Goal: Information Seeking & Learning: Check status

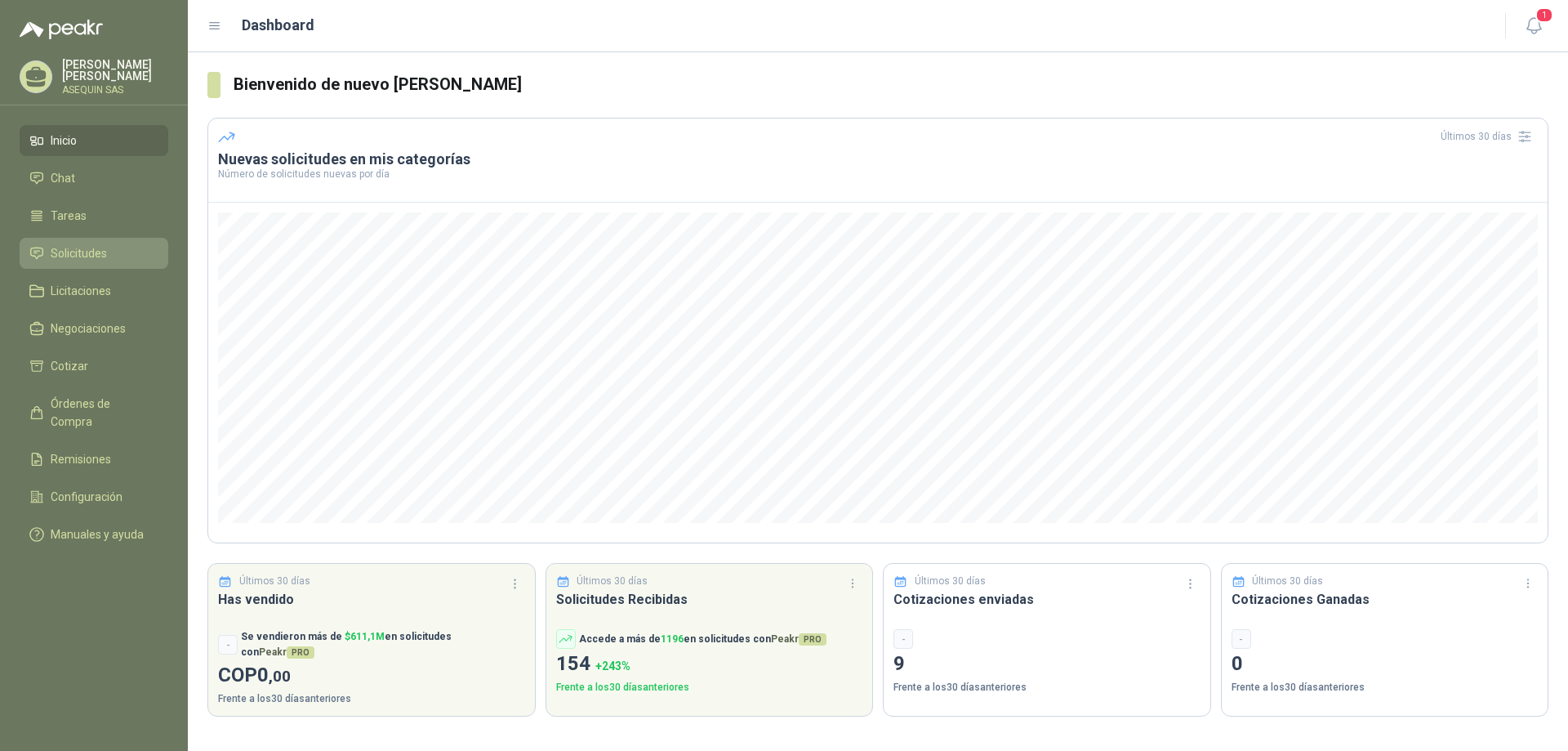
click at [71, 249] on span "Solicitudes" at bounding box center [78, 253] width 56 height 18
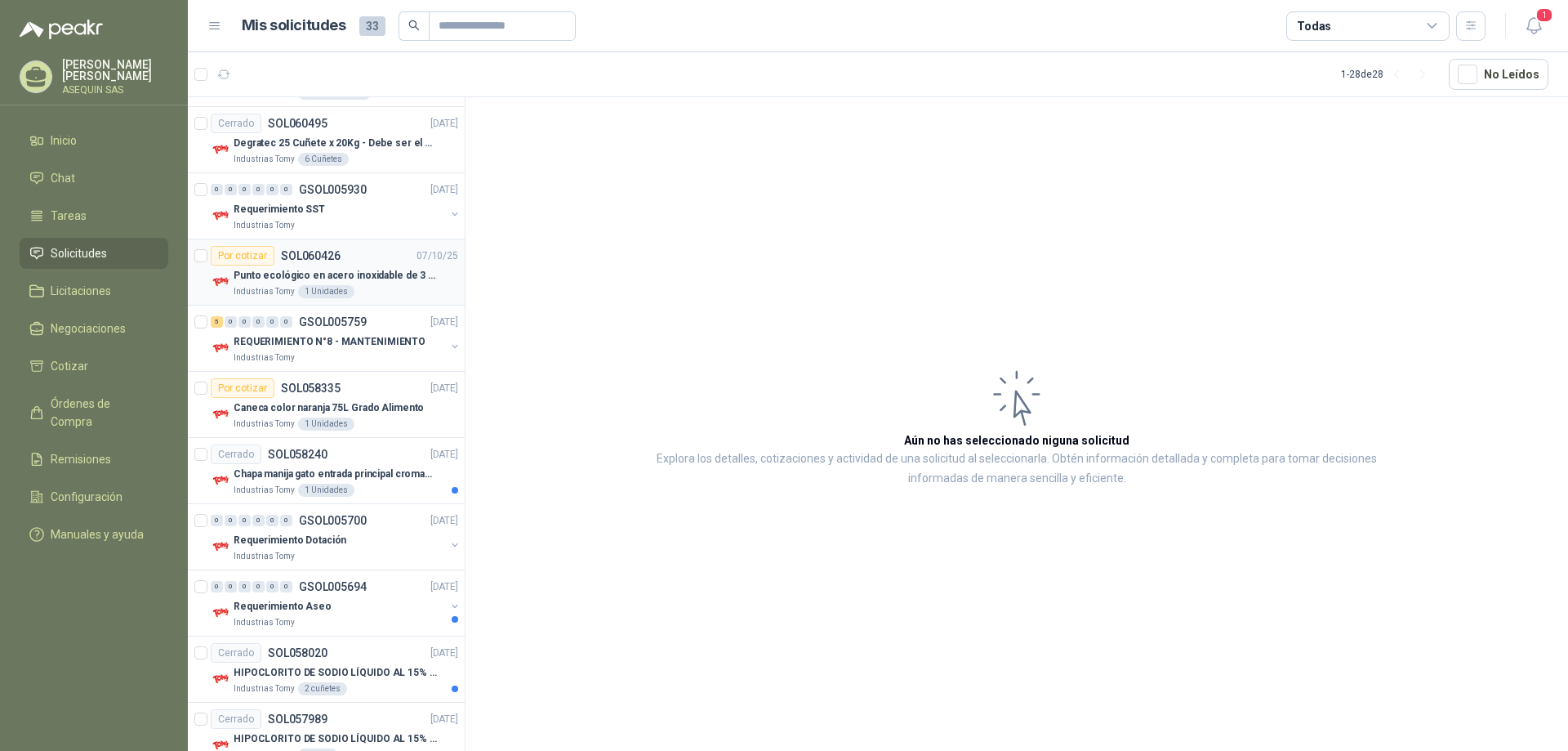
scroll to position [409, 0]
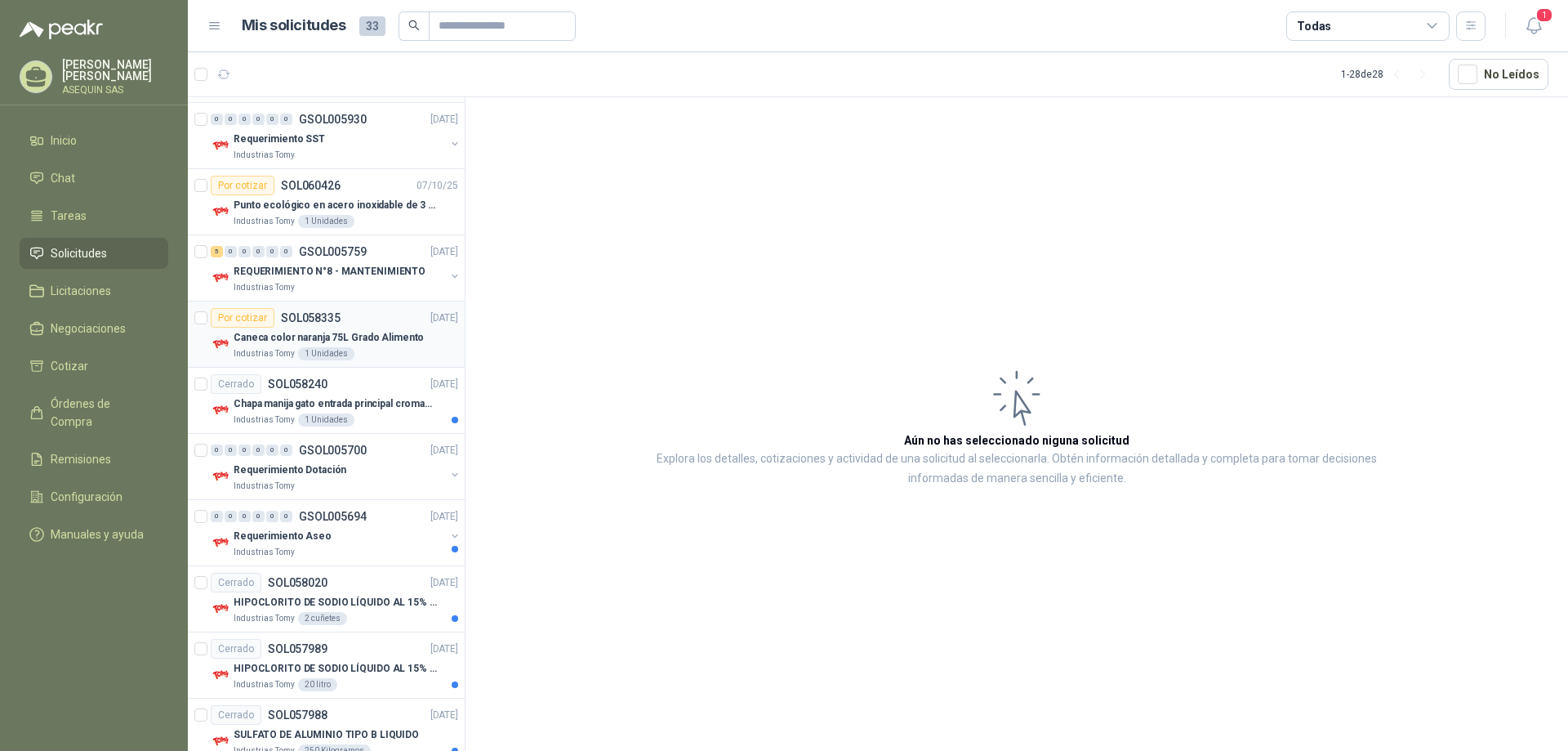
click at [267, 336] on p "Caneca color naranja 75L Grado Alimento" at bounding box center [328, 338] width 190 height 16
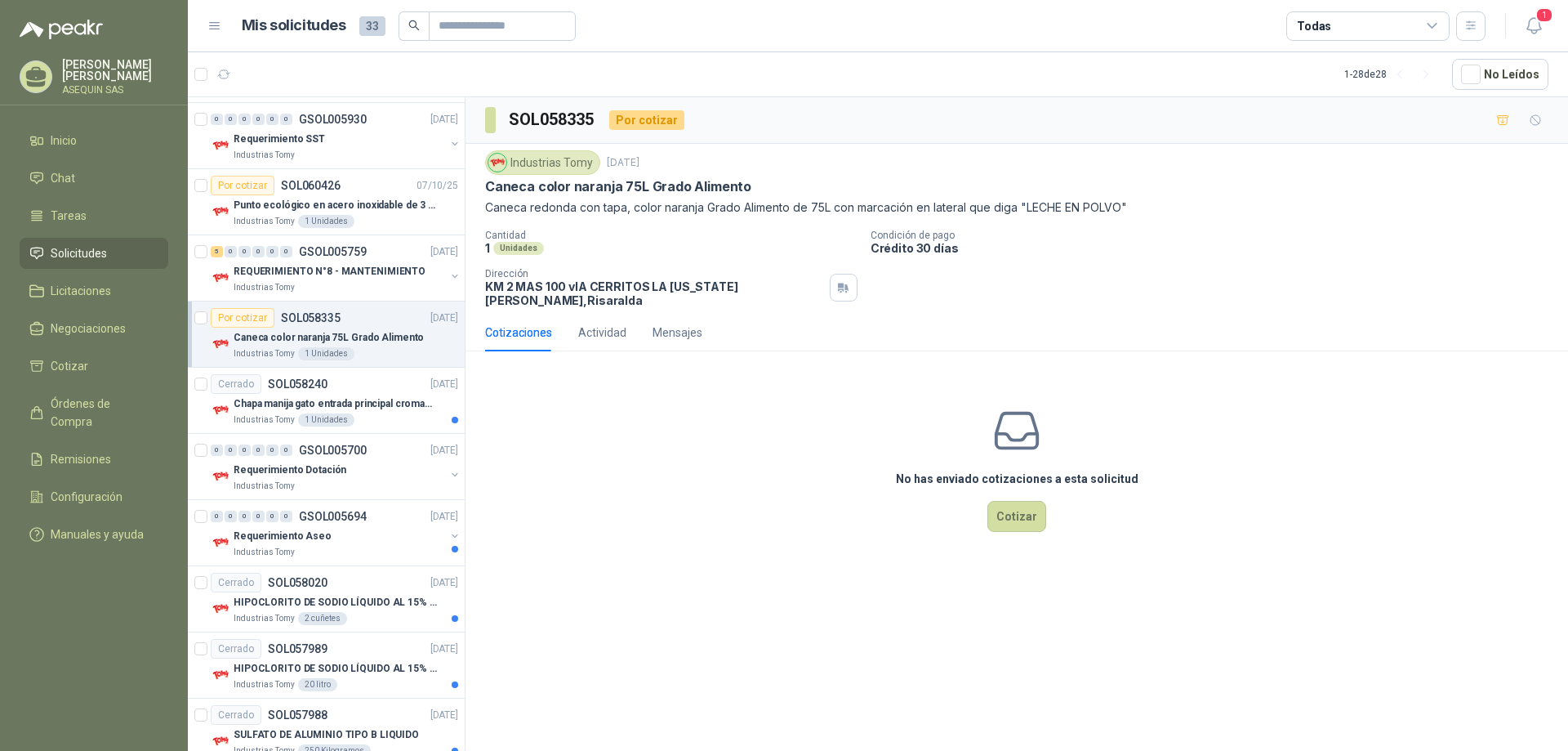
click at [519, 323] on div "Cotizaciones" at bounding box center [519, 332] width 67 height 18
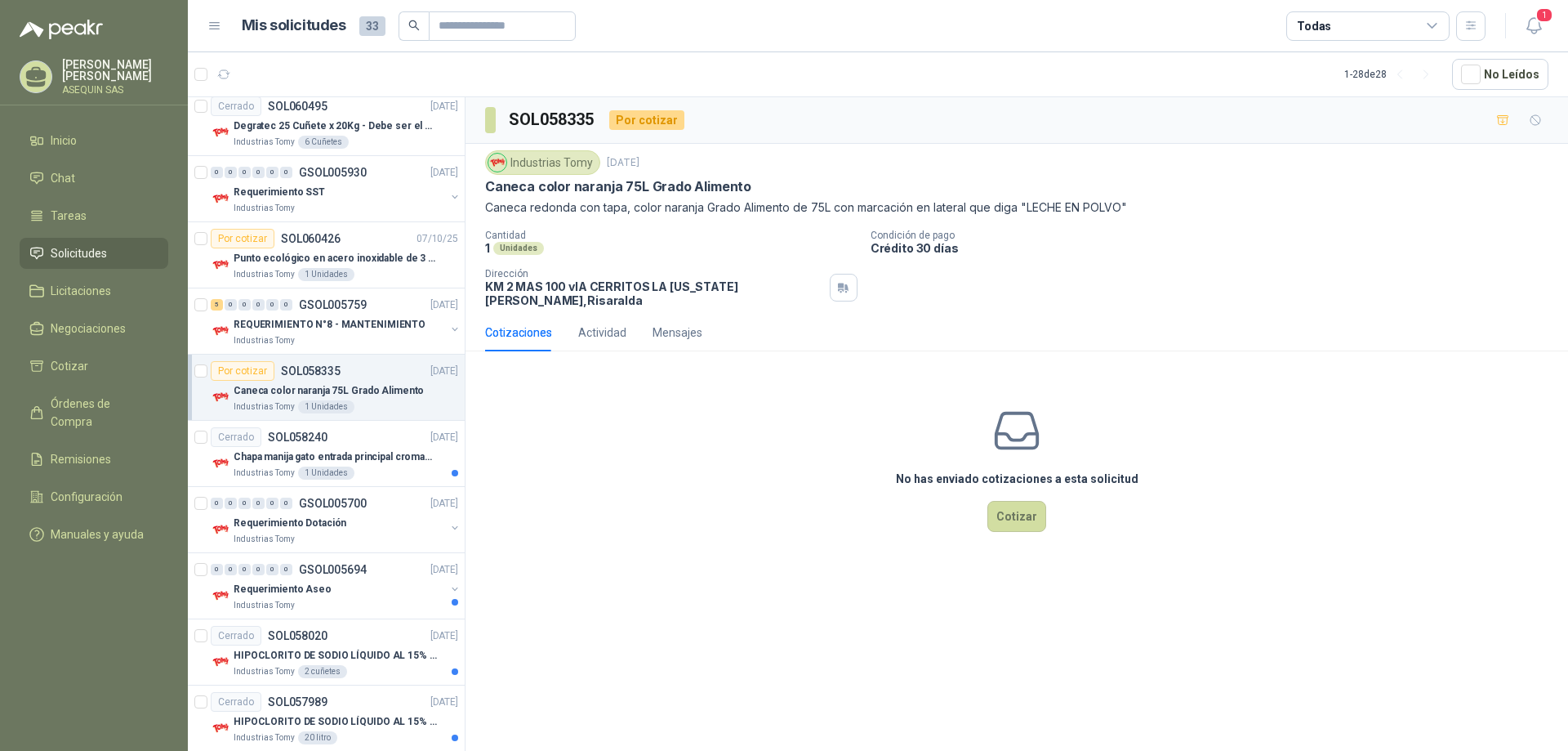
scroll to position [327, 0]
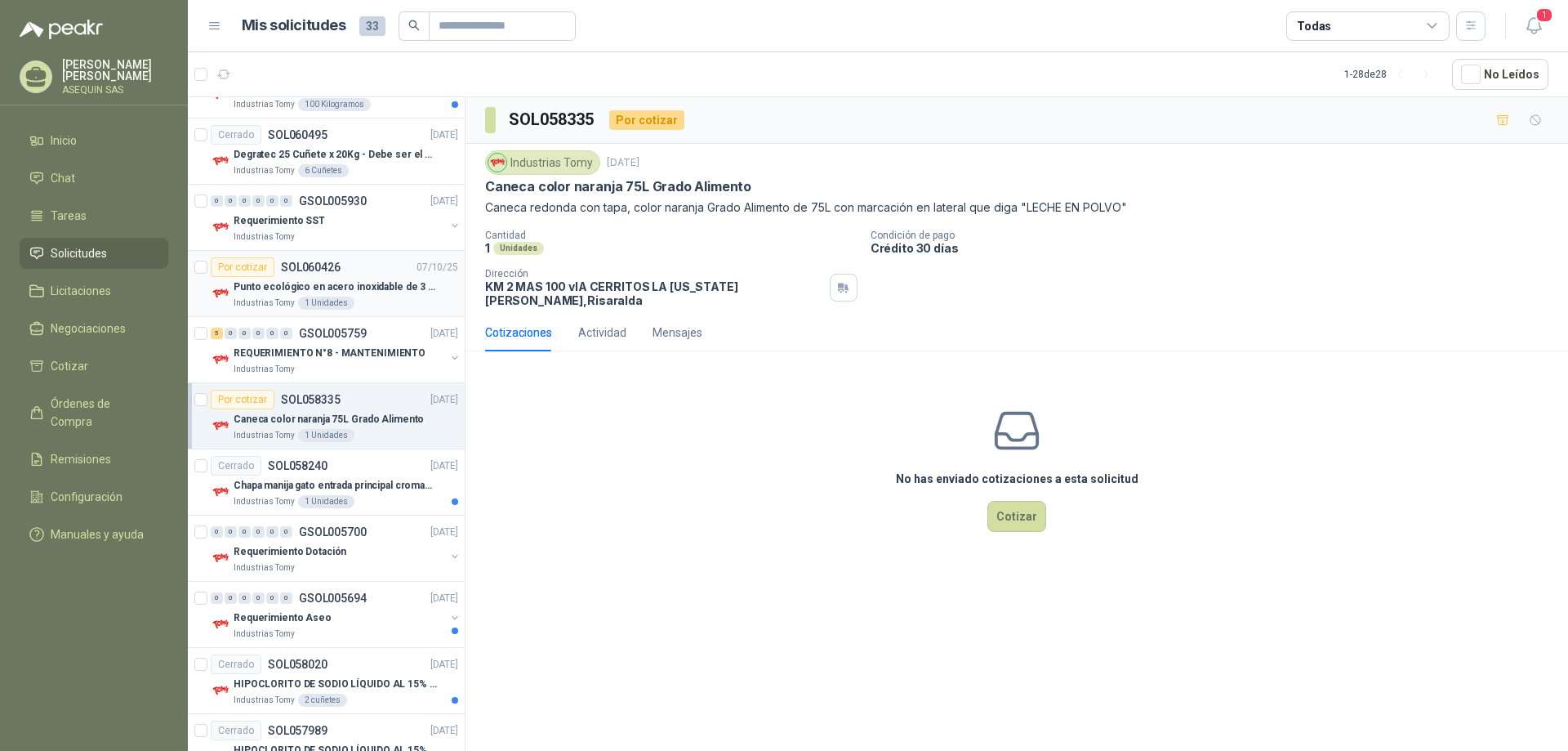
click at [278, 288] on p "Punto ecológico en acero inoxidable de 3 puestos, con capacidad para 53 Litros …" at bounding box center [335, 288] width 203 height 16
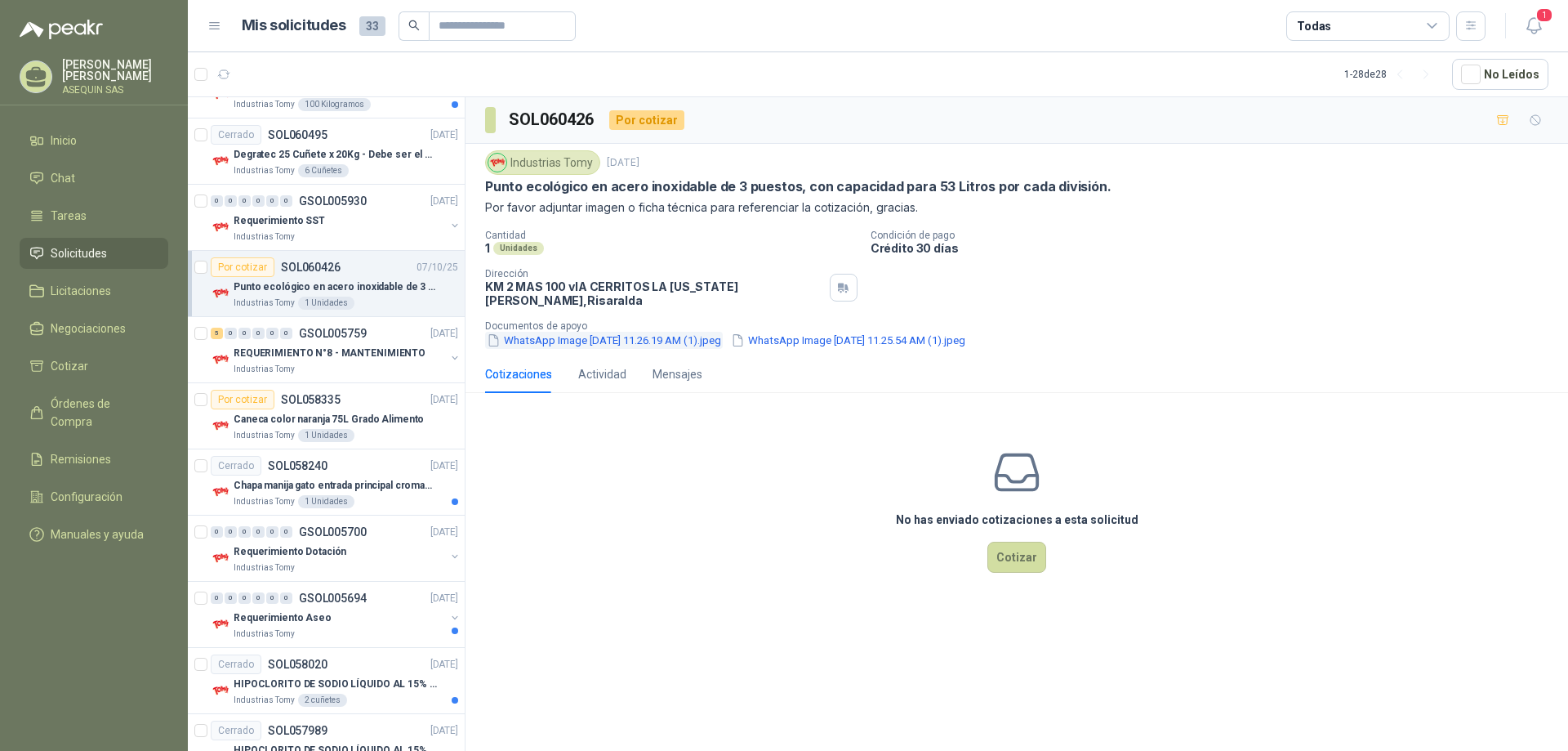
click at [543, 332] on button "WhatsApp Image [DATE] 11.26.19 AM (1).jpeg" at bounding box center [605, 341] width 238 height 17
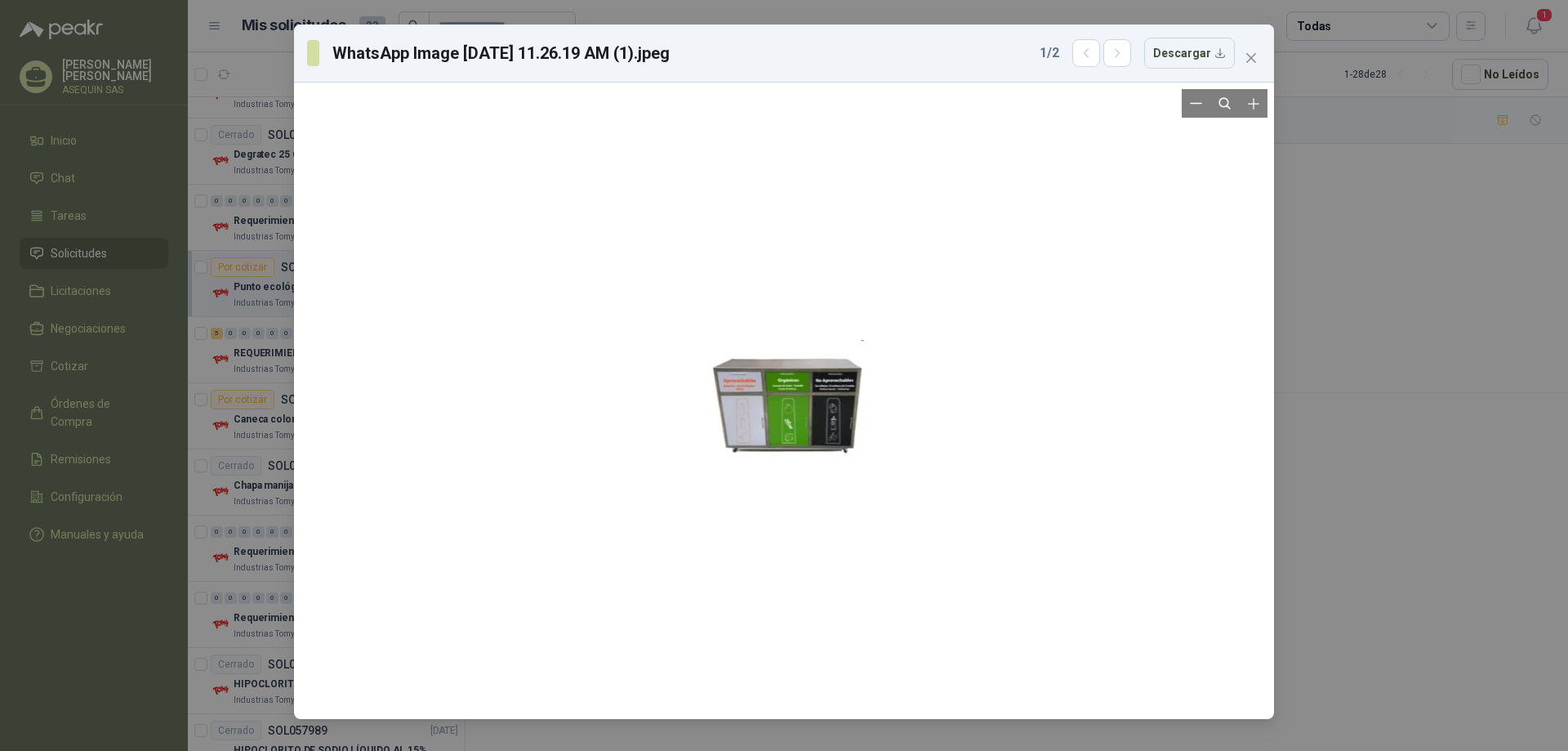
click at [808, 439] on div at bounding box center [784, 400] width 172 height 623
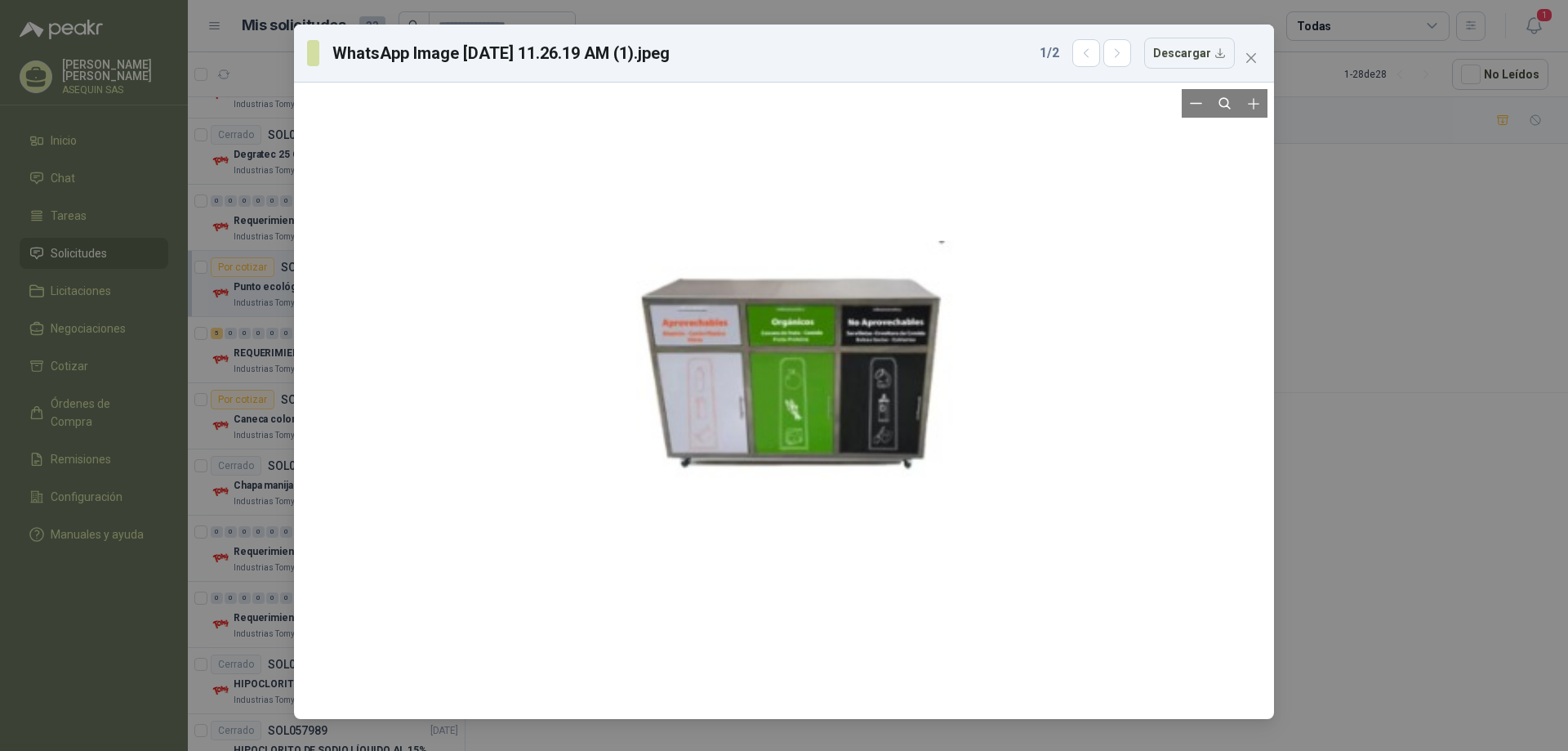
click at [808, 439] on div at bounding box center [784, 363] width 347 height 1253
click at [1250, 59] on icon "close" at bounding box center [1251, 57] width 10 height 10
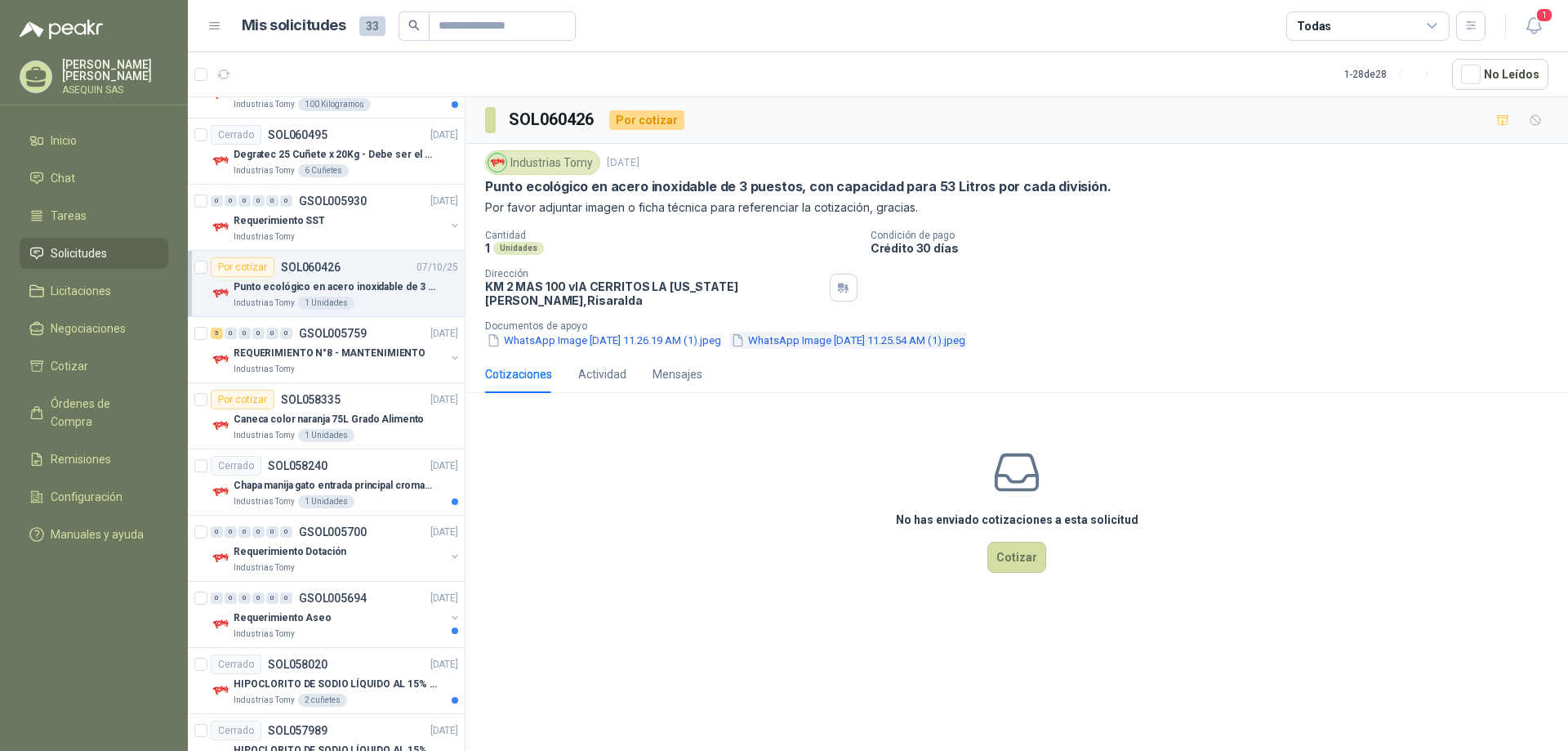
click at [821, 332] on button "WhatsApp Image [DATE] 11.25.54 AM (1).jpeg" at bounding box center [849, 341] width 238 height 17
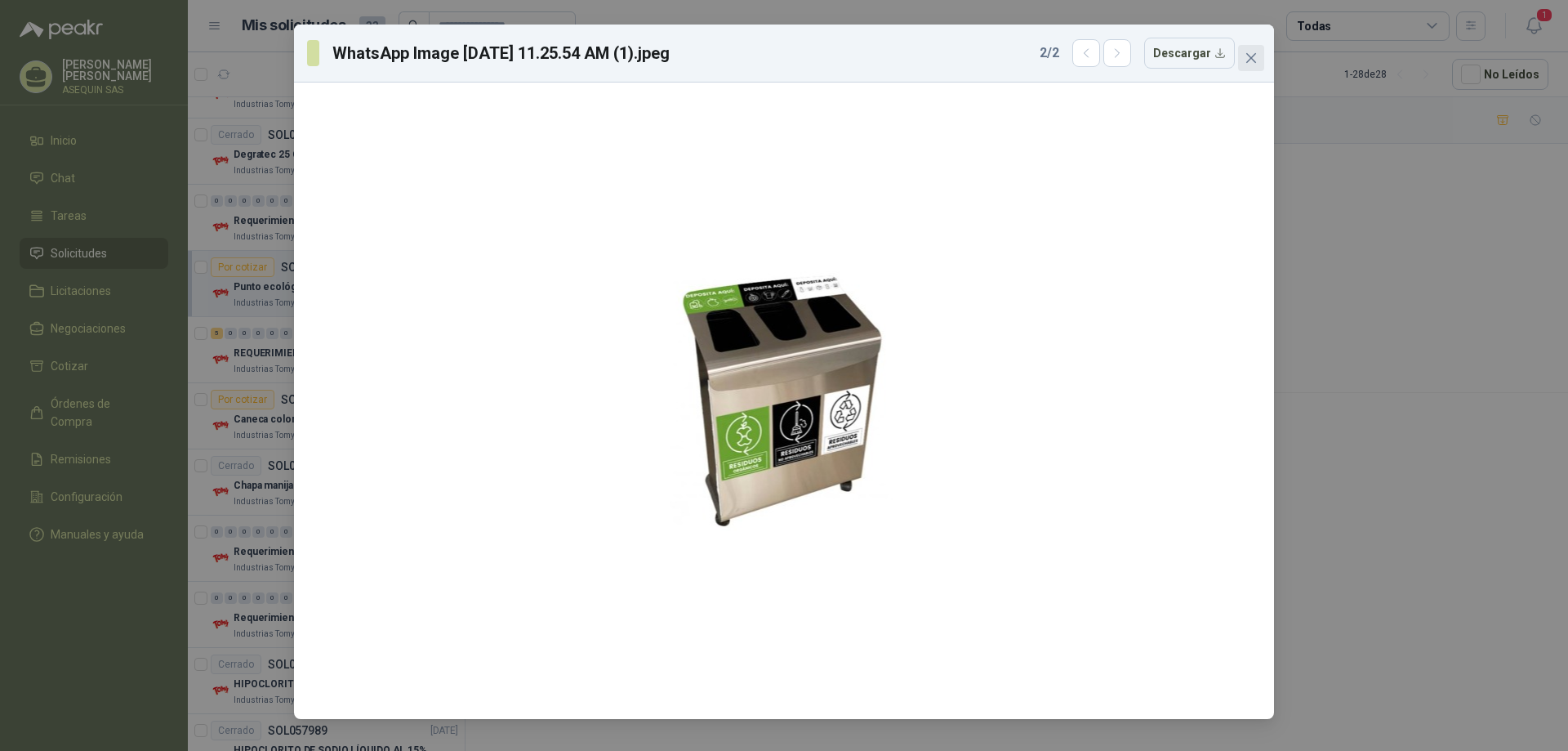
click at [1252, 56] on icon "close" at bounding box center [1251, 57] width 13 height 13
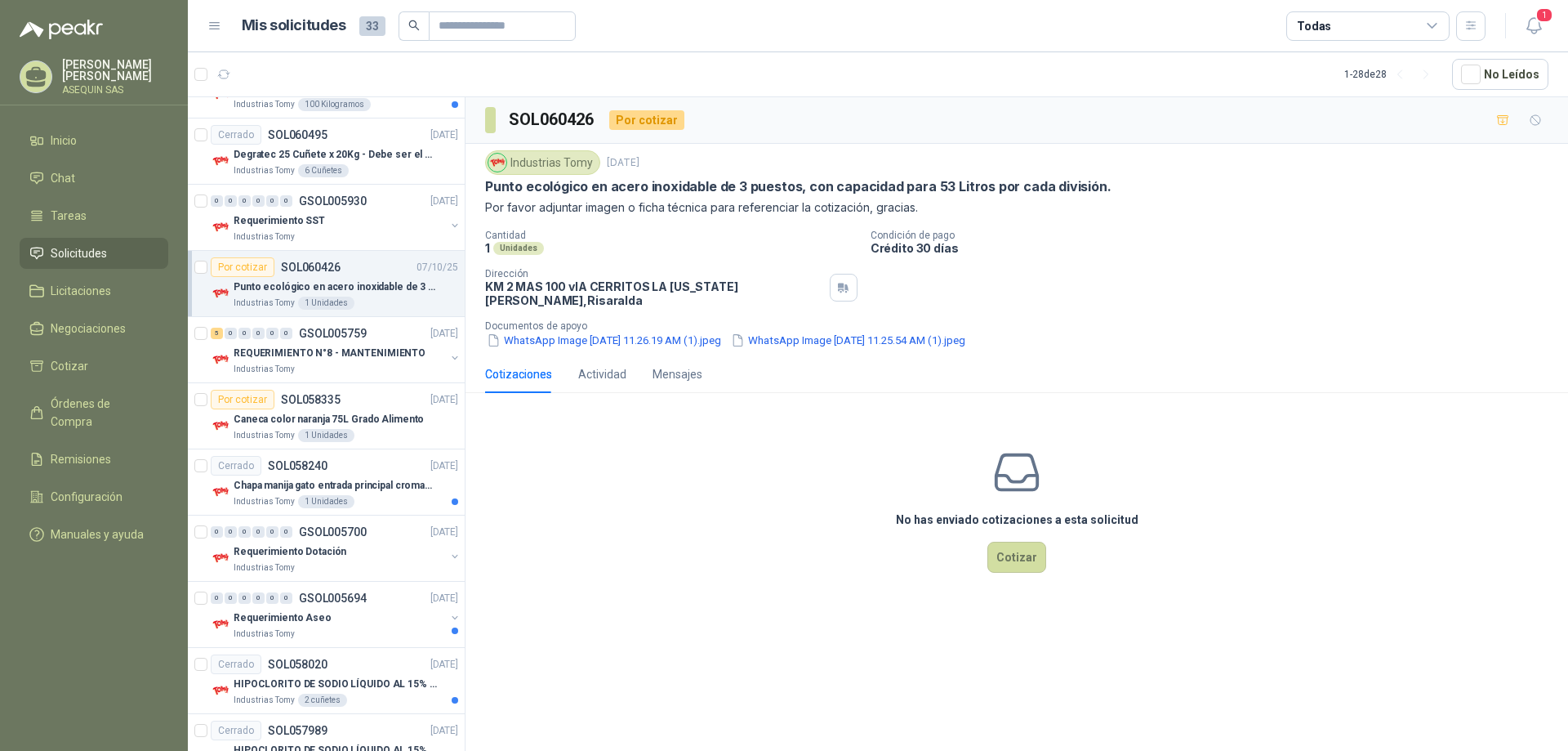
click at [730, 332] on button "WhatsApp Image [DATE] 11.25.54 AM (1).jpeg" at bounding box center [849, 341] width 238 height 17
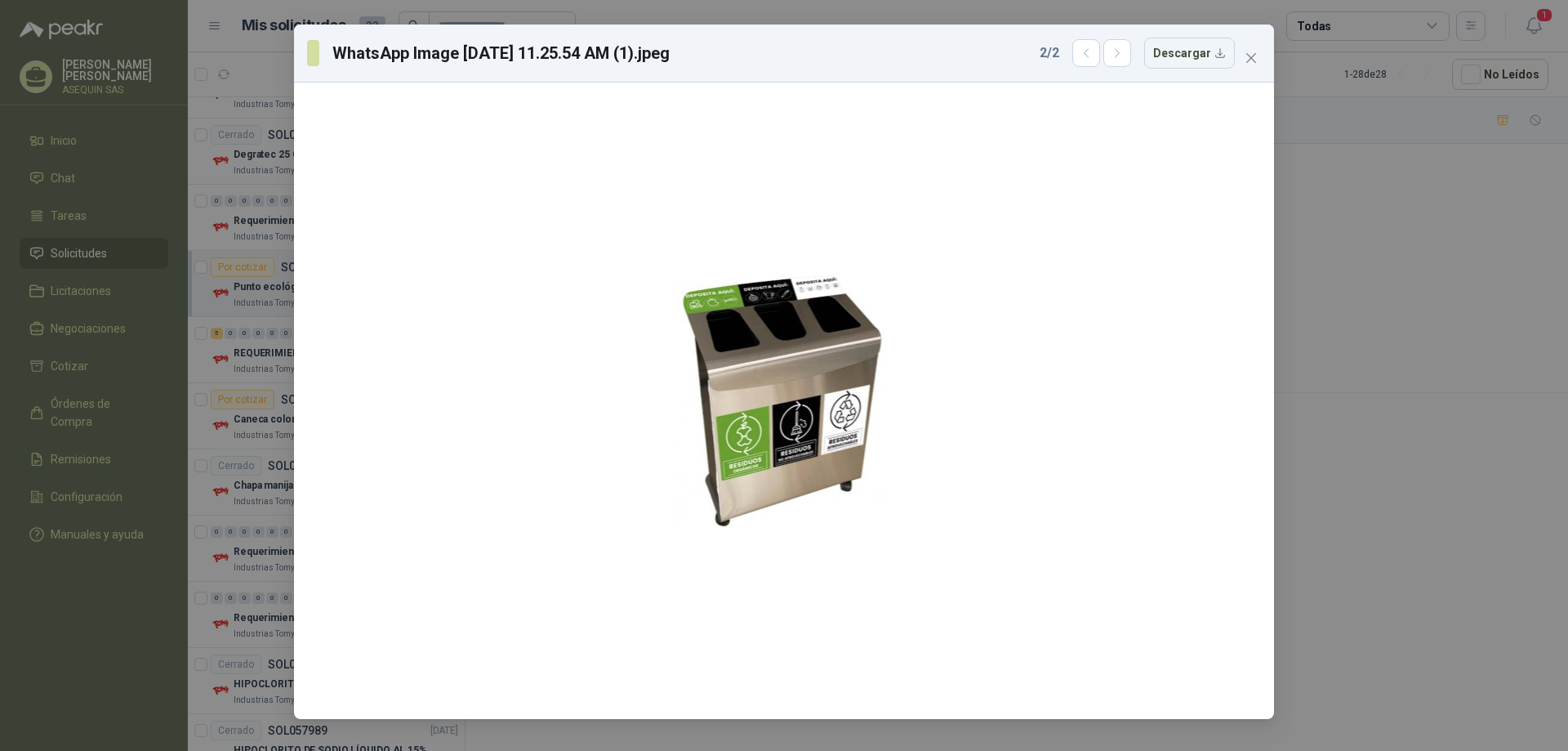
click at [730, 332] on button "WhatsApp Image [DATE] 11.25.54 AM (1).jpeg" at bounding box center [849, 341] width 238 height 17
click at [1249, 55] on icon "close" at bounding box center [1251, 57] width 10 height 10
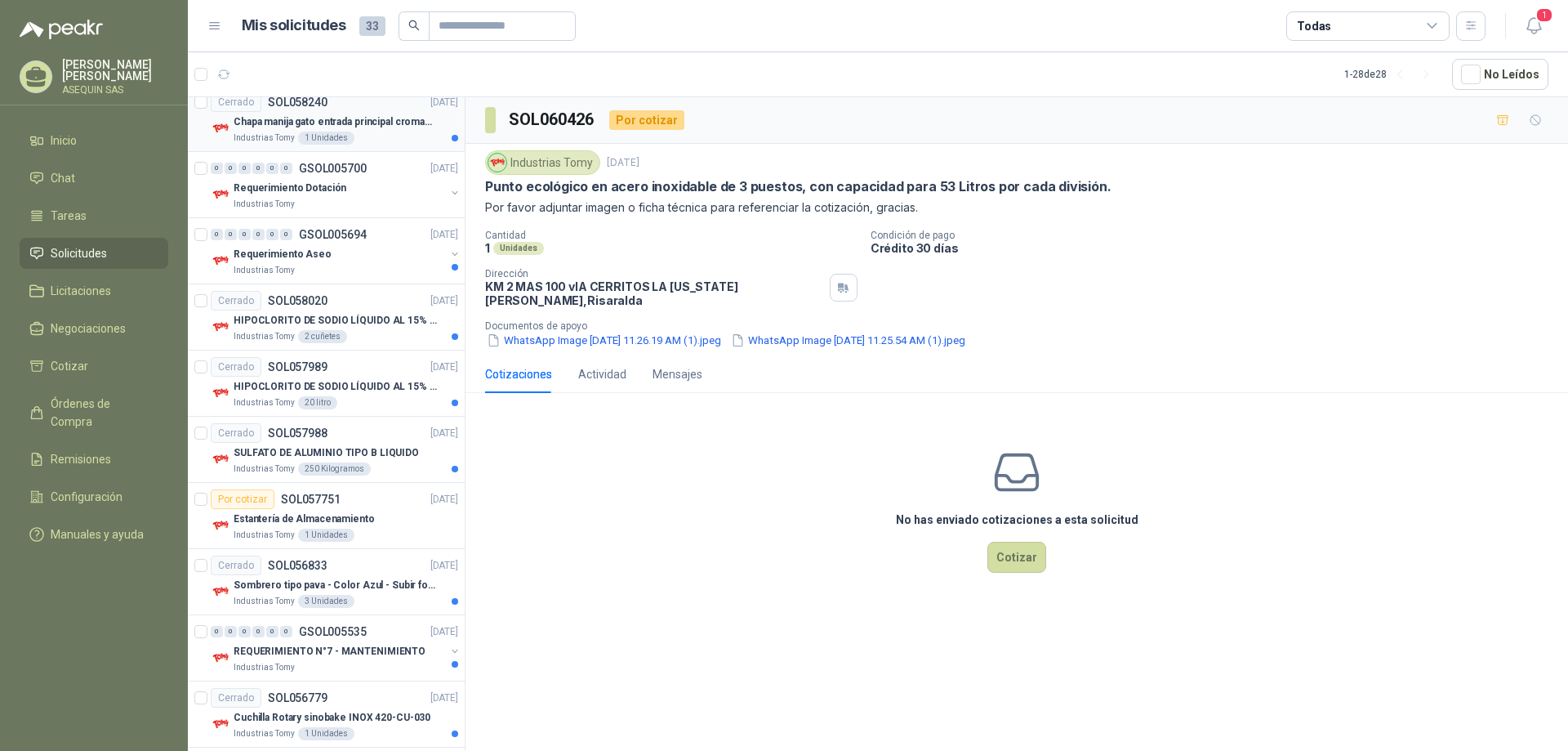
scroll to position [735, 0]
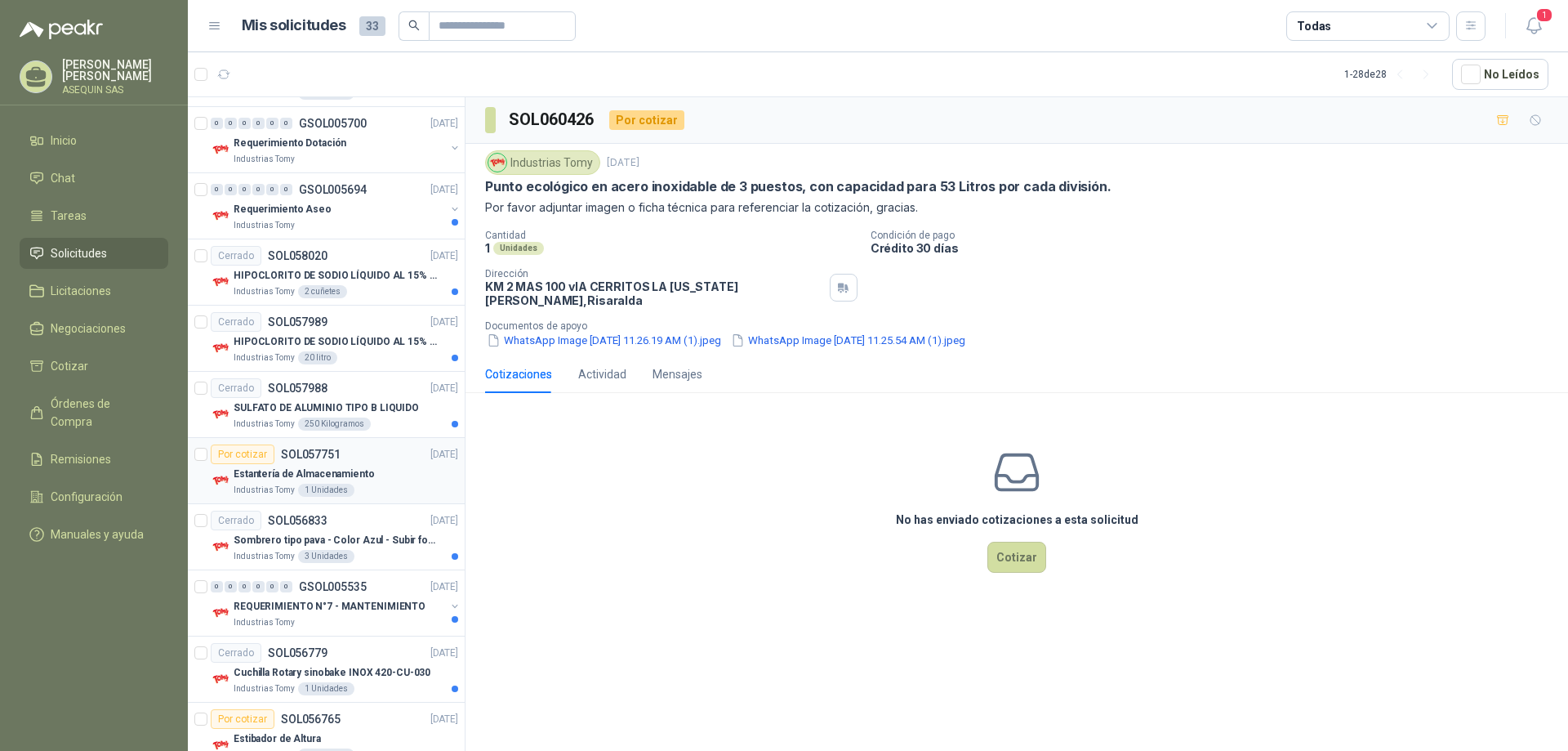
click at [265, 470] on p "Estantería de Almacenamiento" at bounding box center [304, 475] width 142 height 16
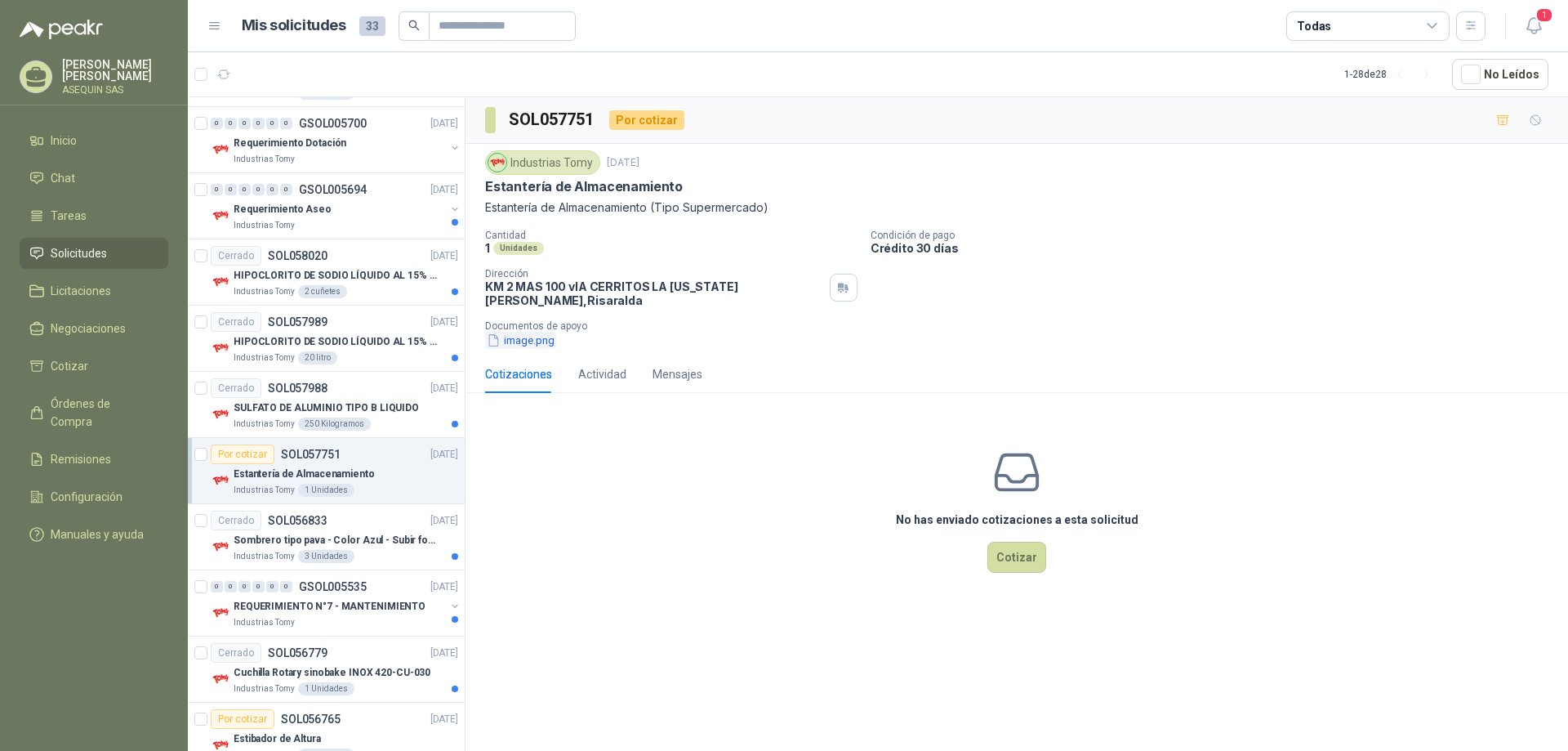
click at [525, 332] on button "image.png" at bounding box center [521, 341] width 71 height 17
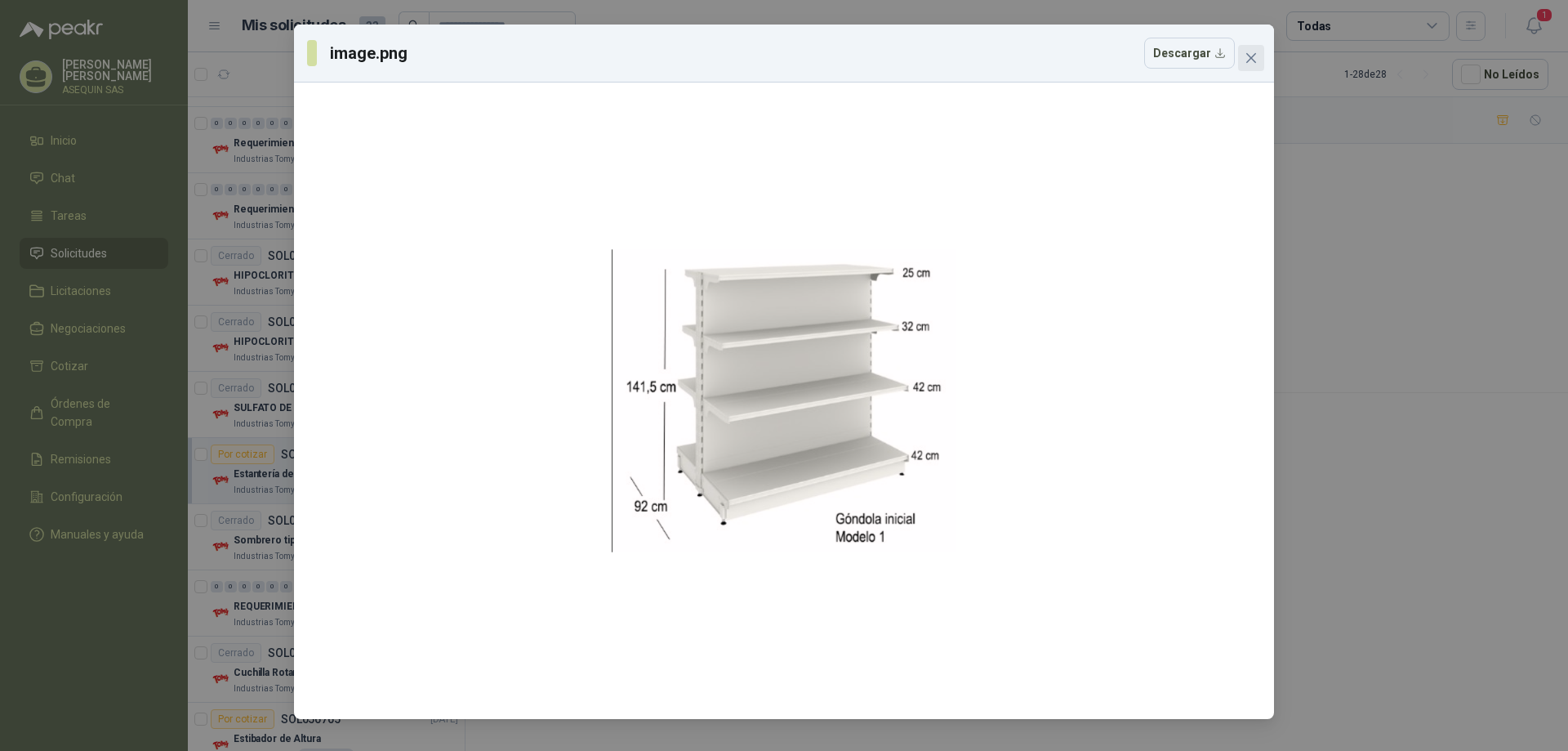
click at [1254, 59] on icon "close" at bounding box center [1251, 57] width 13 height 13
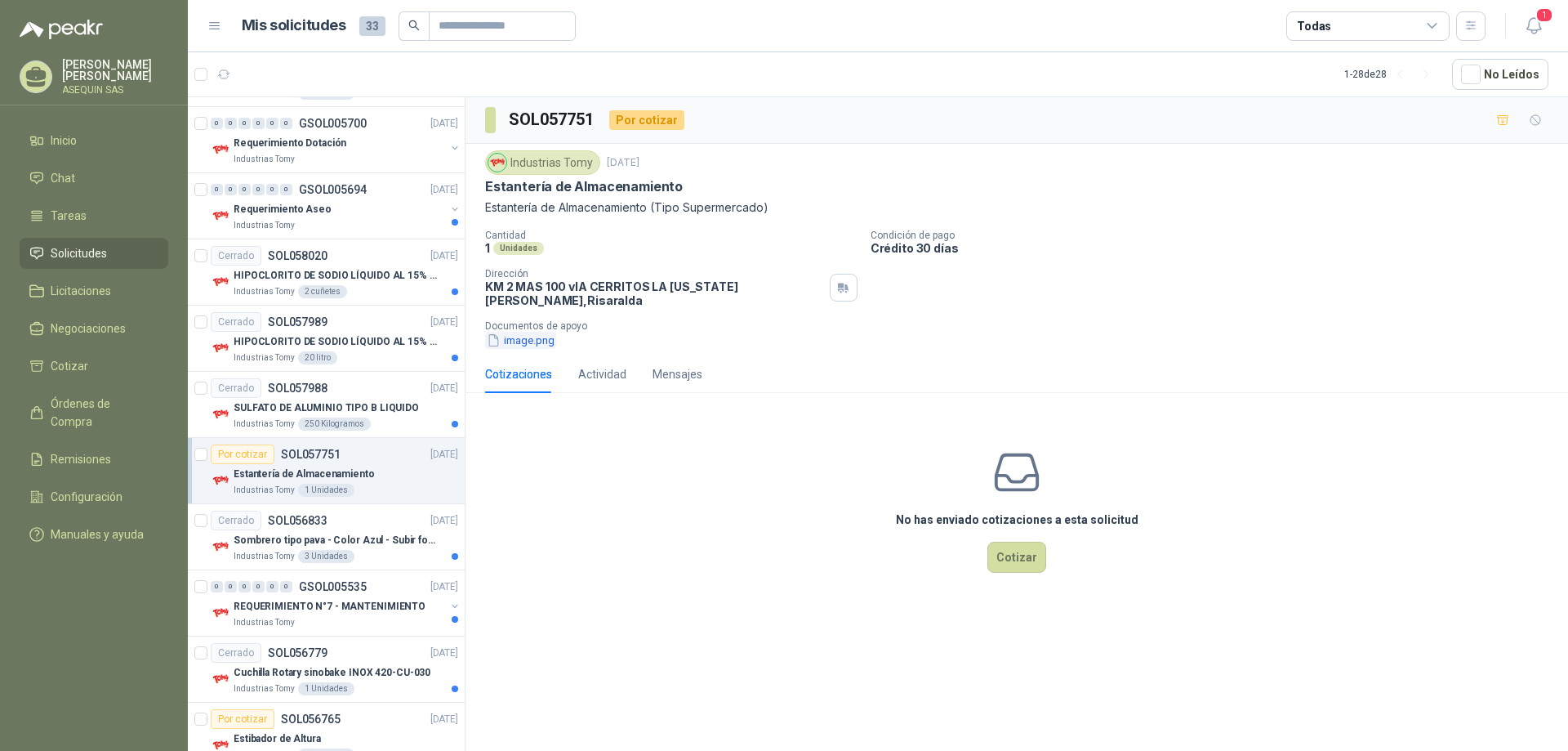
click at [539, 334] on button "image.png" at bounding box center [521, 341] width 71 height 17
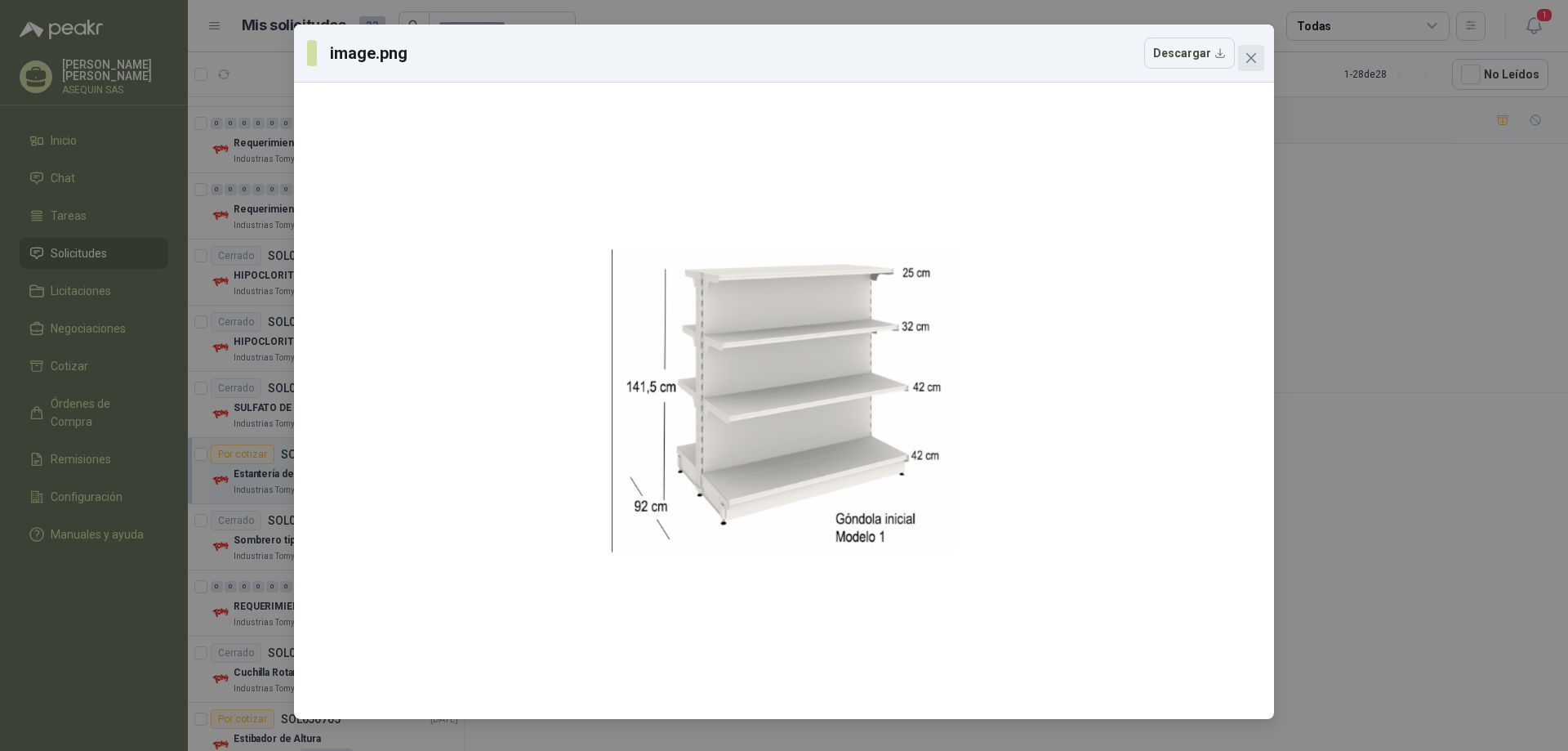
click at [1252, 53] on icon "close" at bounding box center [1251, 57] width 13 height 13
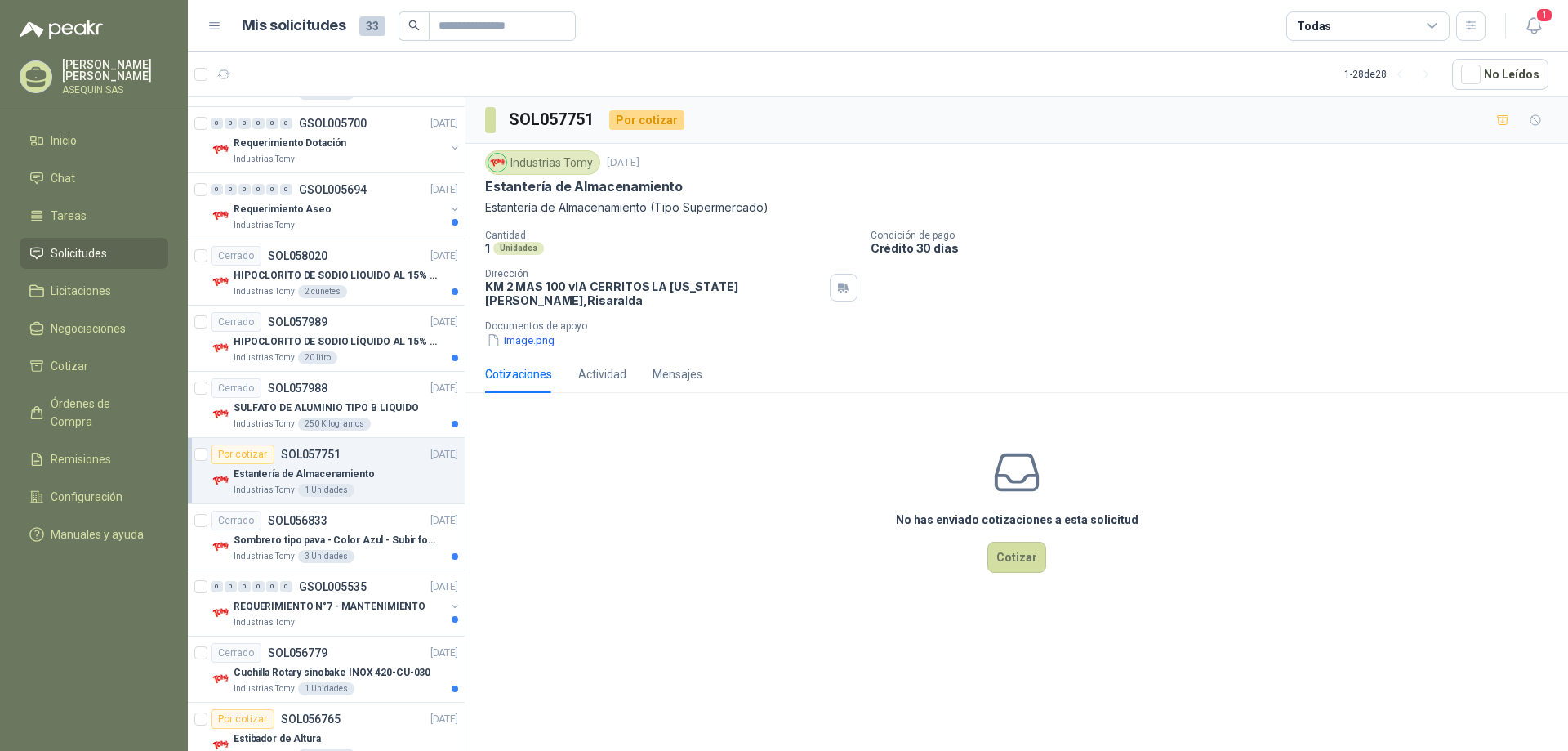
click at [486, 332] on button "image.png" at bounding box center [521, 341] width 71 height 17
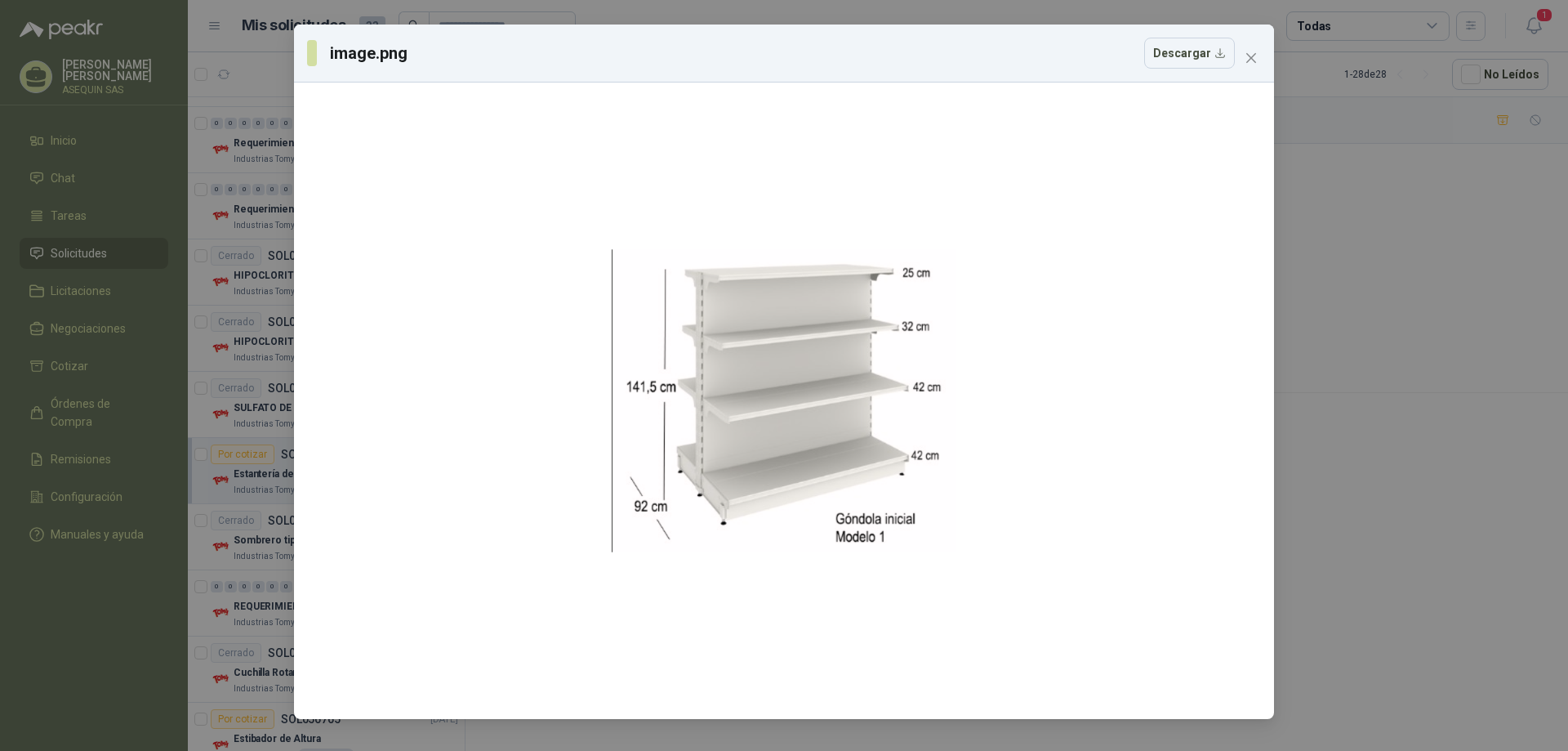
drag, startPoint x: 1252, startPoint y: 56, endPoint x: 1236, endPoint y: 59, distance: 16.3
click at [1252, 56] on icon "close" at bounding box center [1251, 57] width 13 height 13
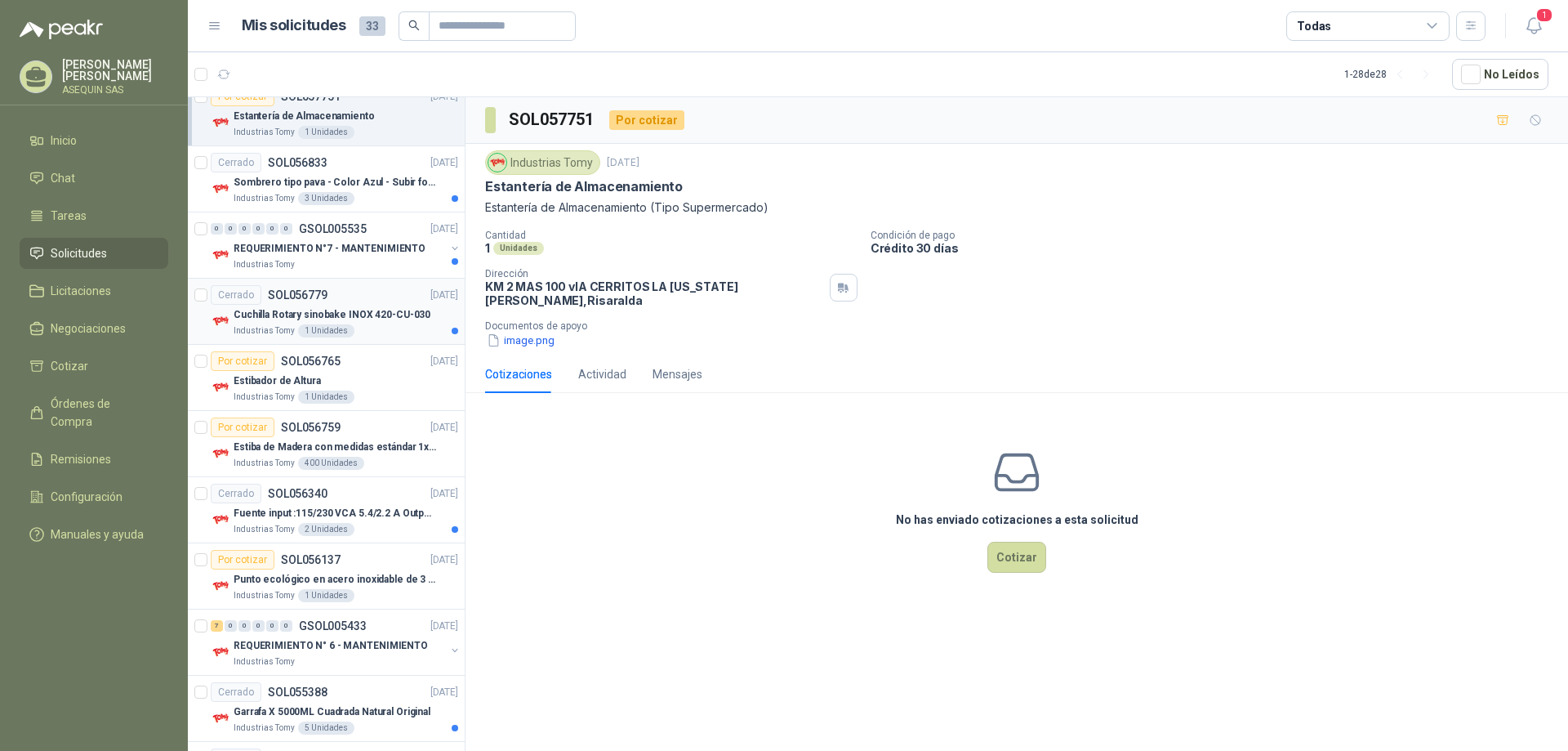
scroll to position [1144, 0]
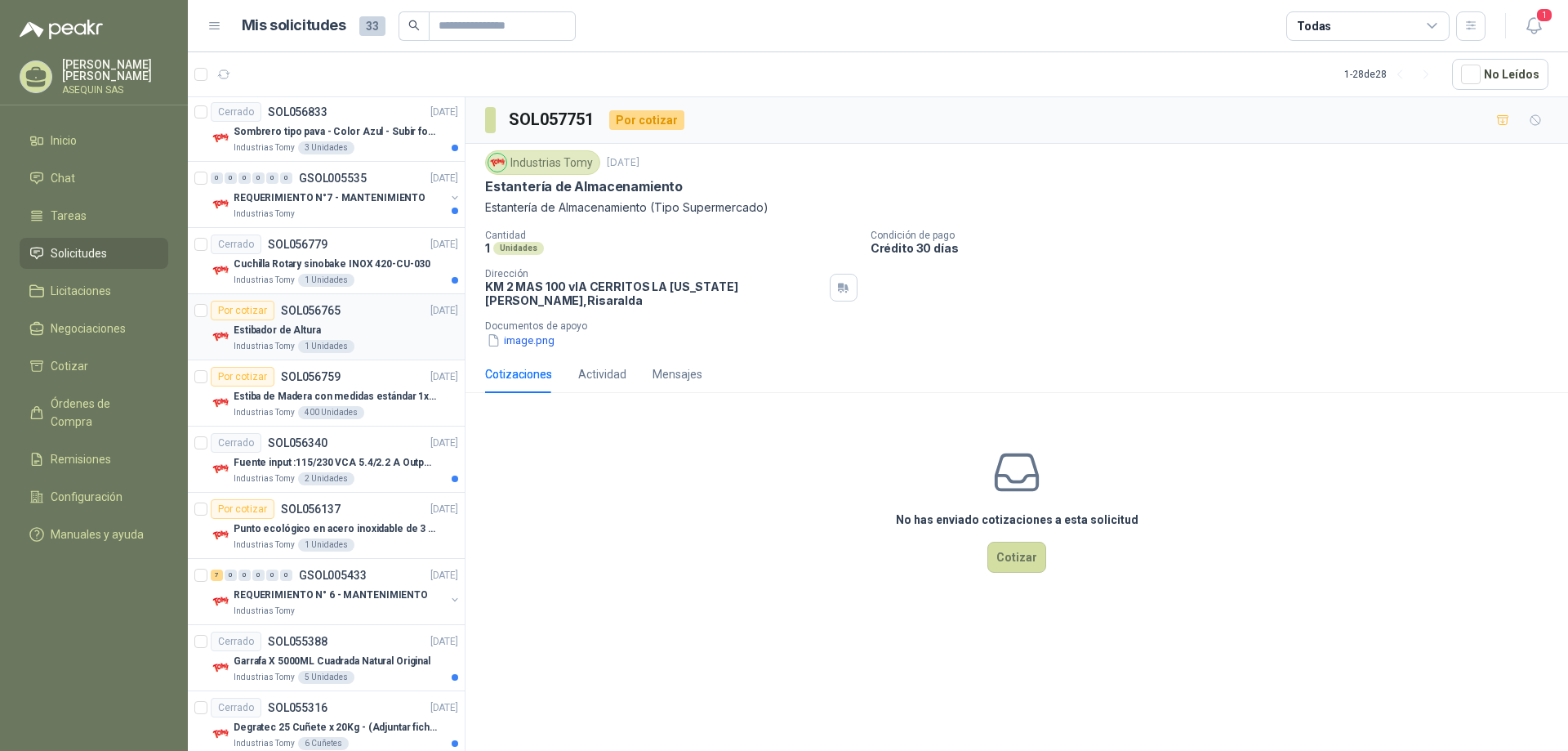
click at [251, 306] on div "Por cotizar" at bounding box center [242, 310] width 63 height 20
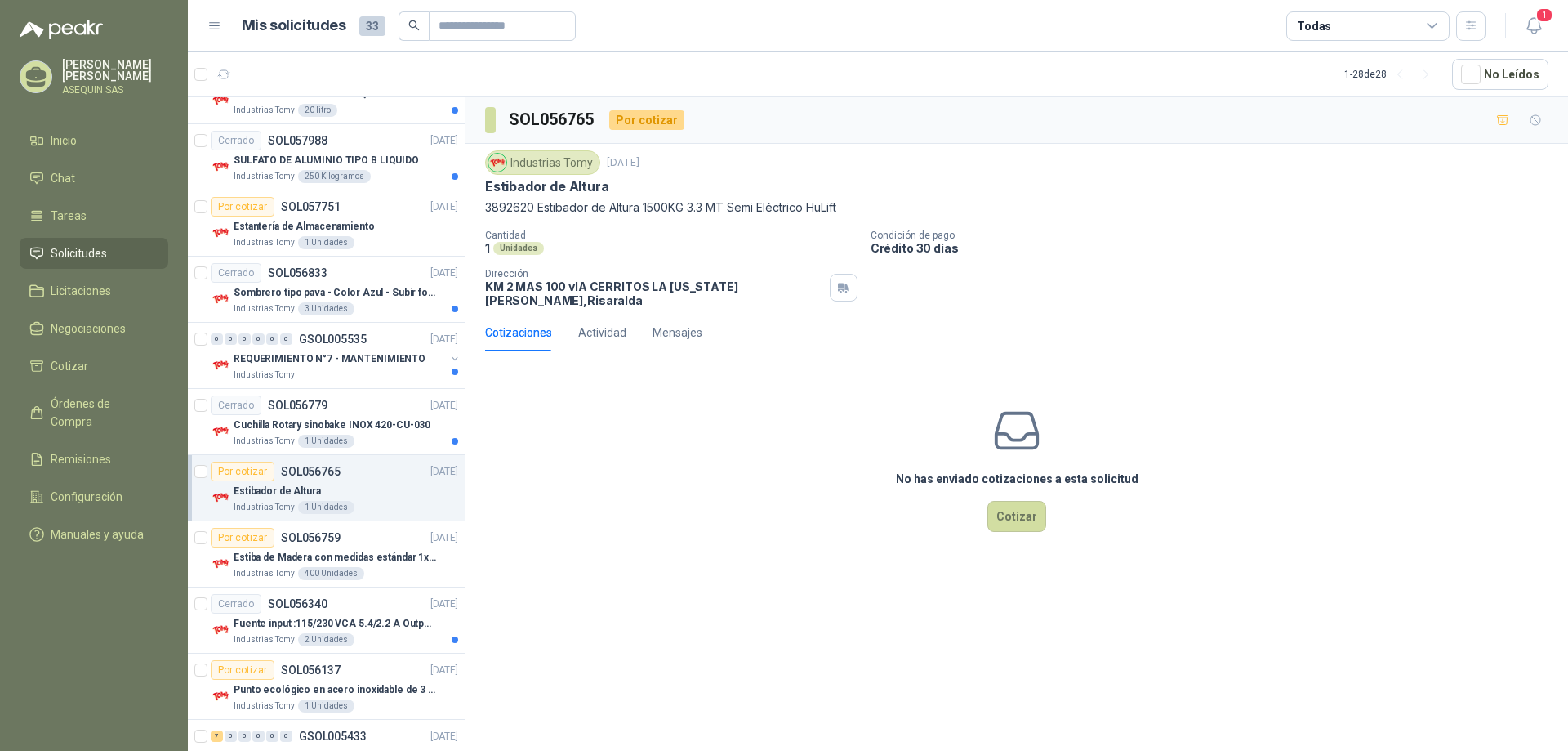
scroll to position [958, 0]
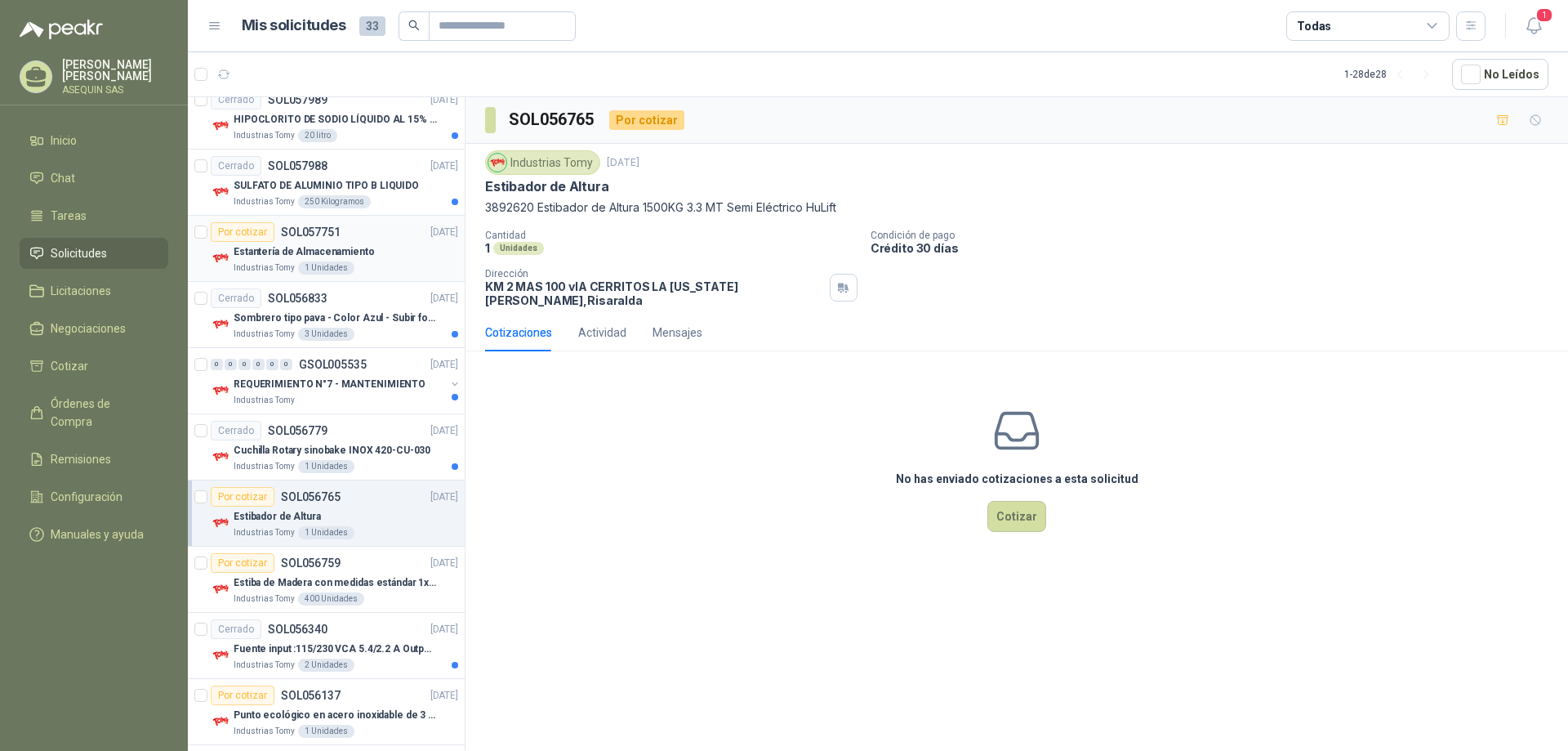
click at [253, 233] on div "Por cotizar" at bounding box center [242, 232] width 63 height 20
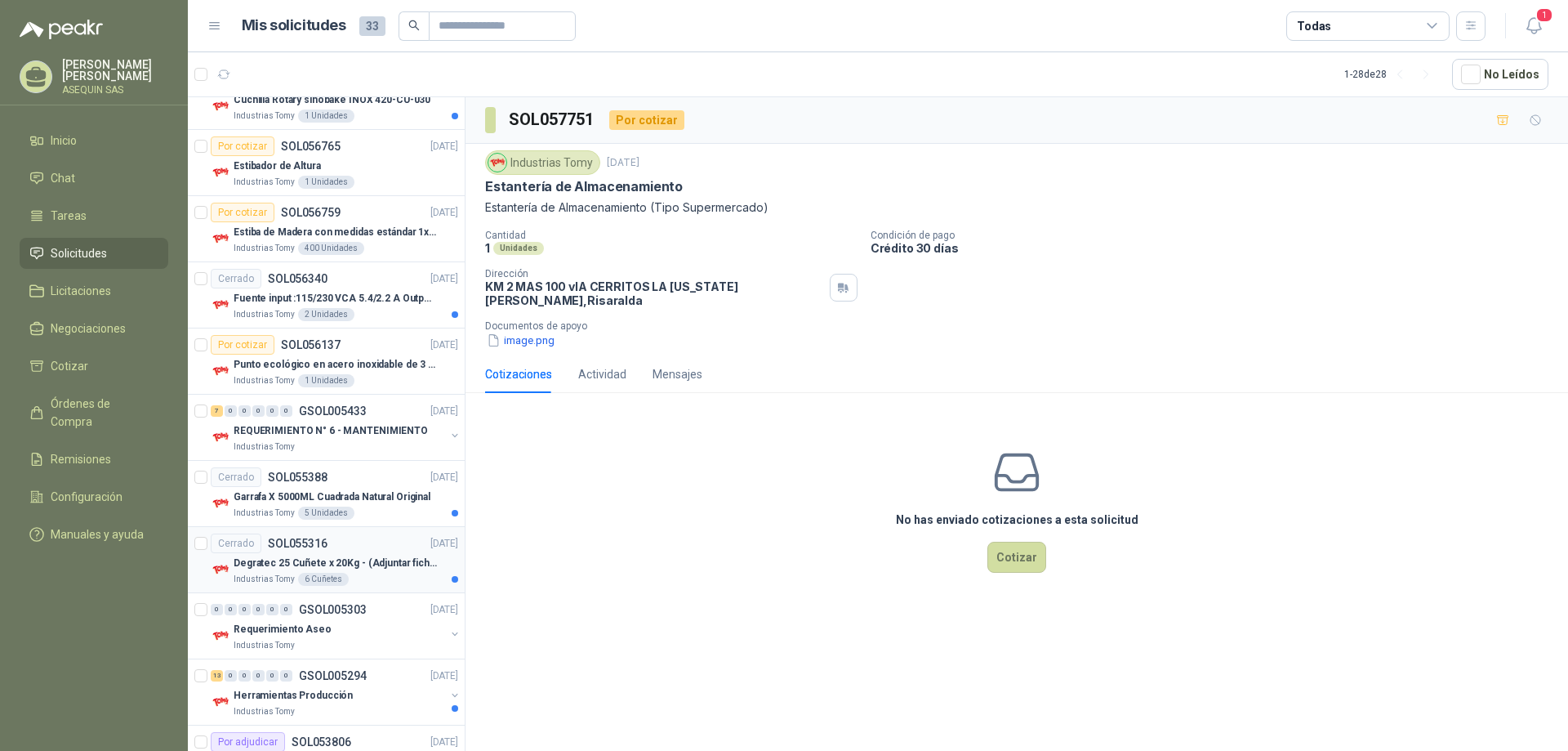
scroll to position [1366, 0]
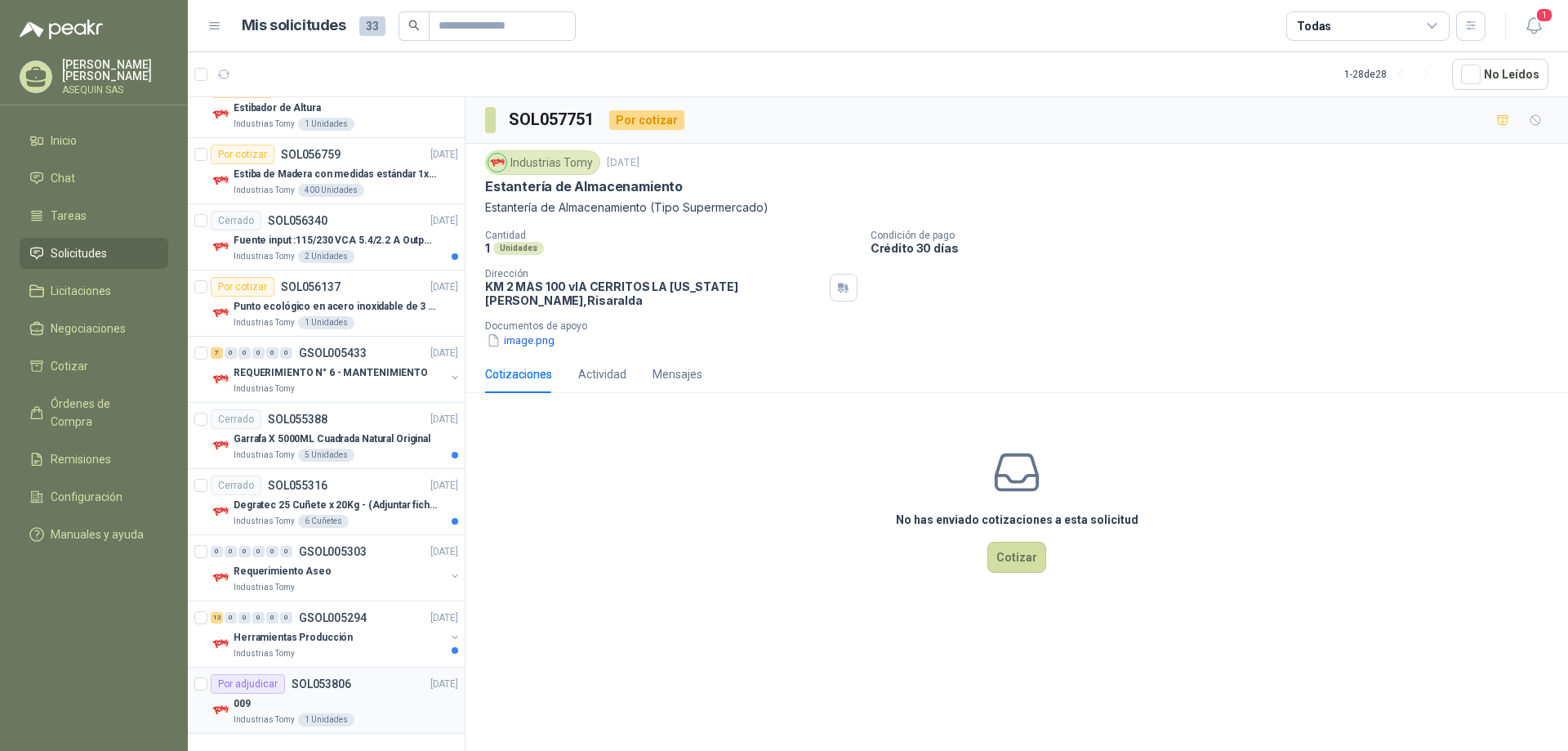
click at [241, 681] on div "Por adjudicar" at bounding box center [248, 684] width 75 height 20
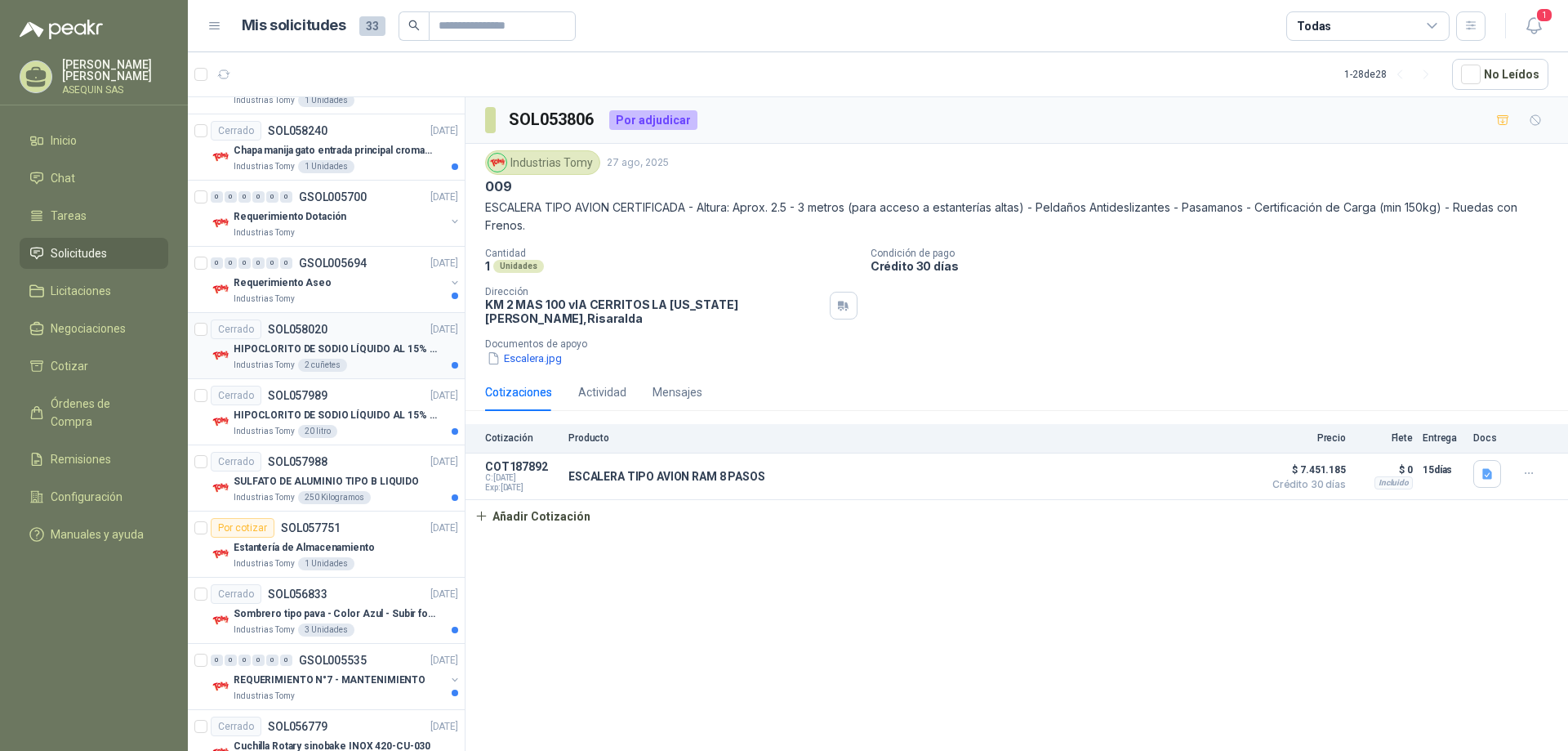
scroll to position [735, 0]
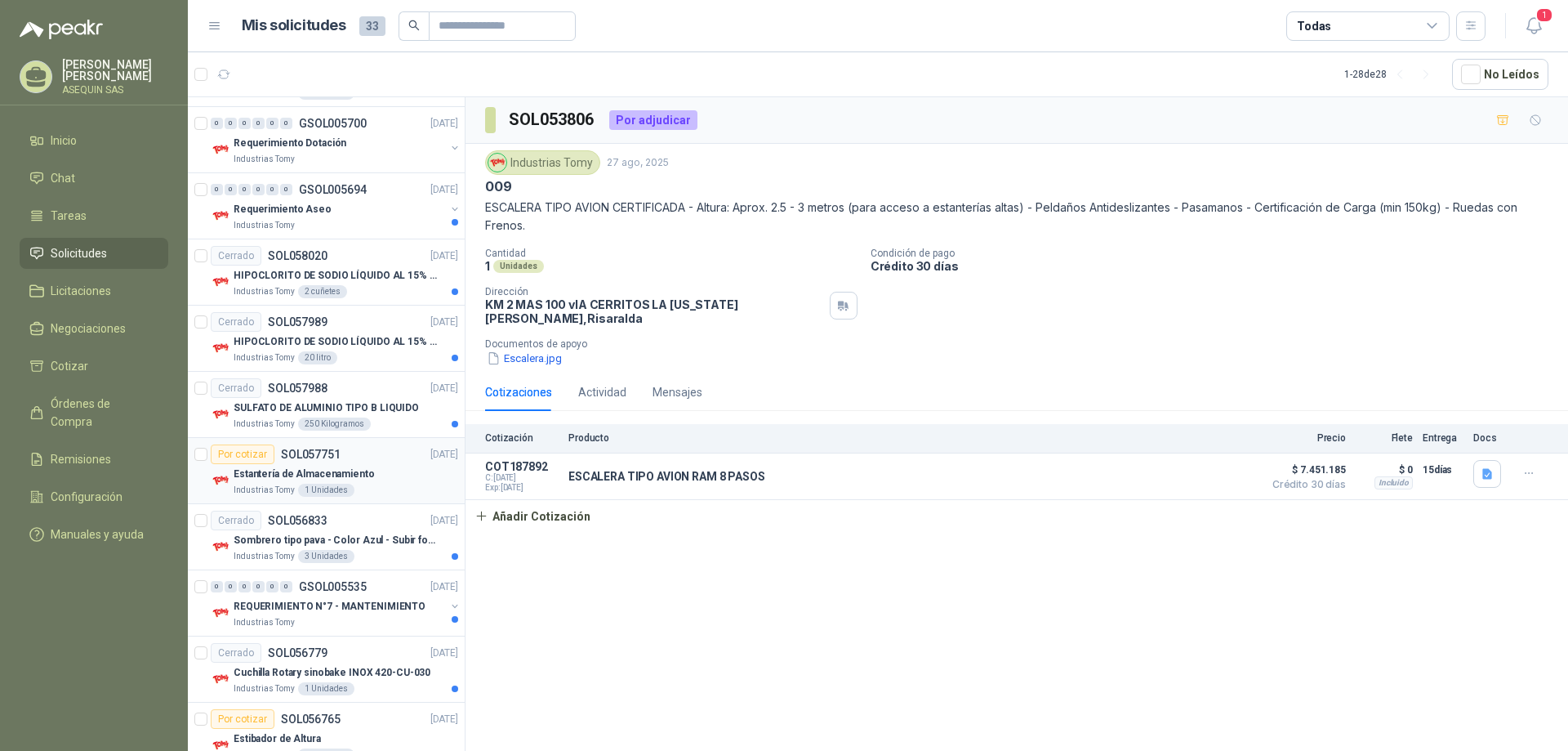
click at [248, 455] on div "Por cotizar" at bounding box center [242, 455] width 63 height 20
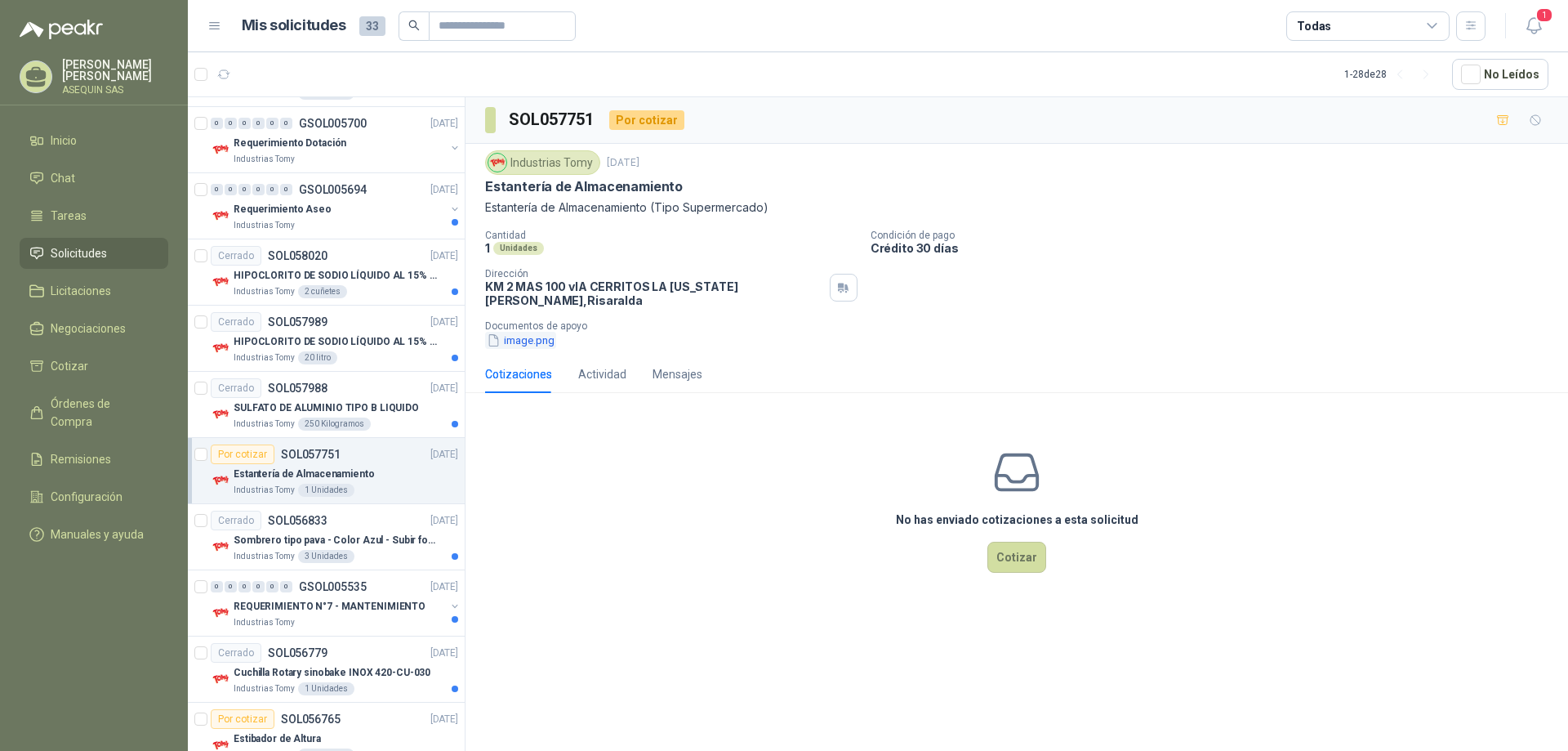
click at [532, 332] on button "image.png" at bounding box center [521, 341] width 71 height 17
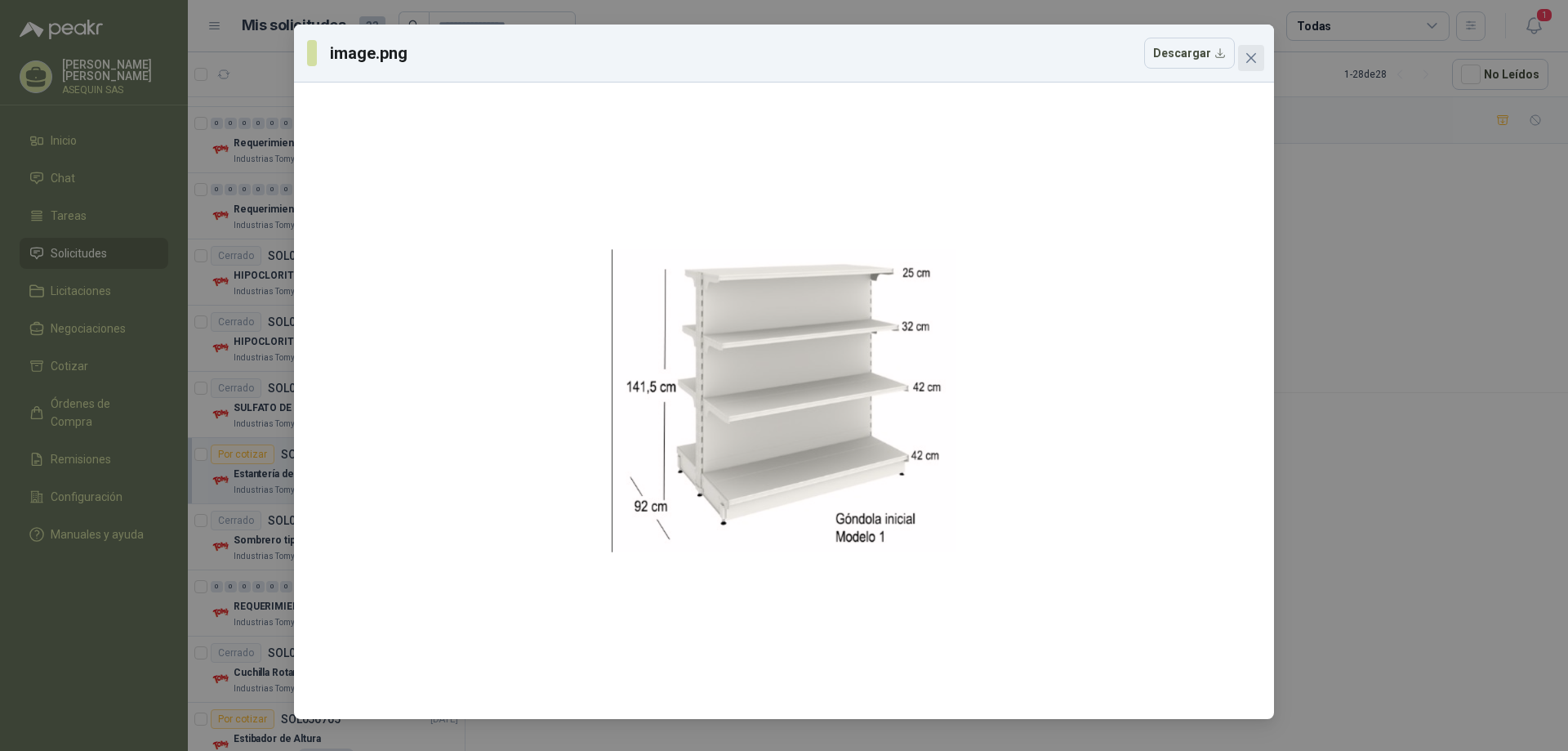
click at [1254, 52] on icon "close" at bounding box center [1251, 57] width 13 height 13
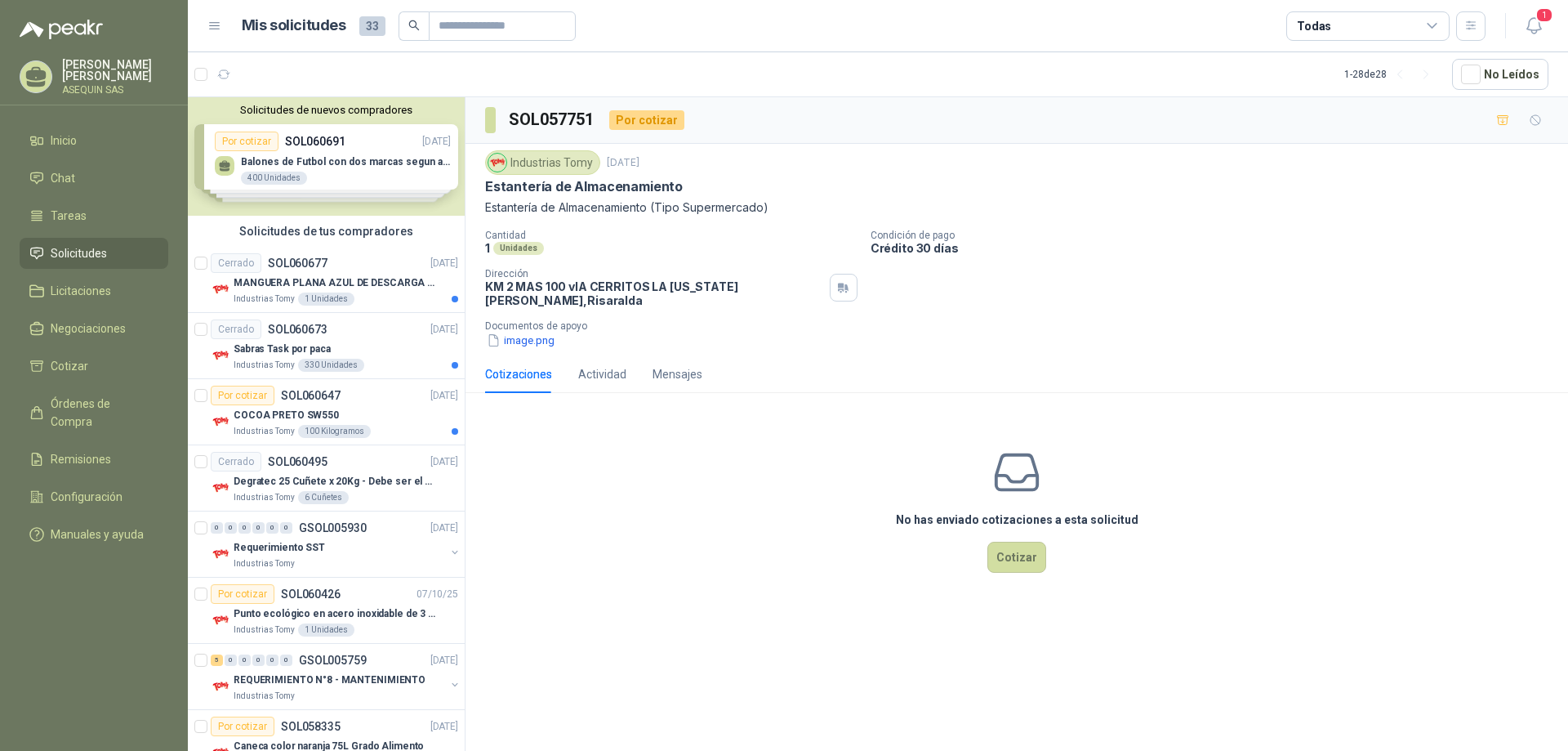
click at [354, 149] on div "Solicitudes de nuevos compradores Por cotizar SOL060691 [DATE] Balones de Futbo…" at bounding box center [326, 156] width 277 height 118
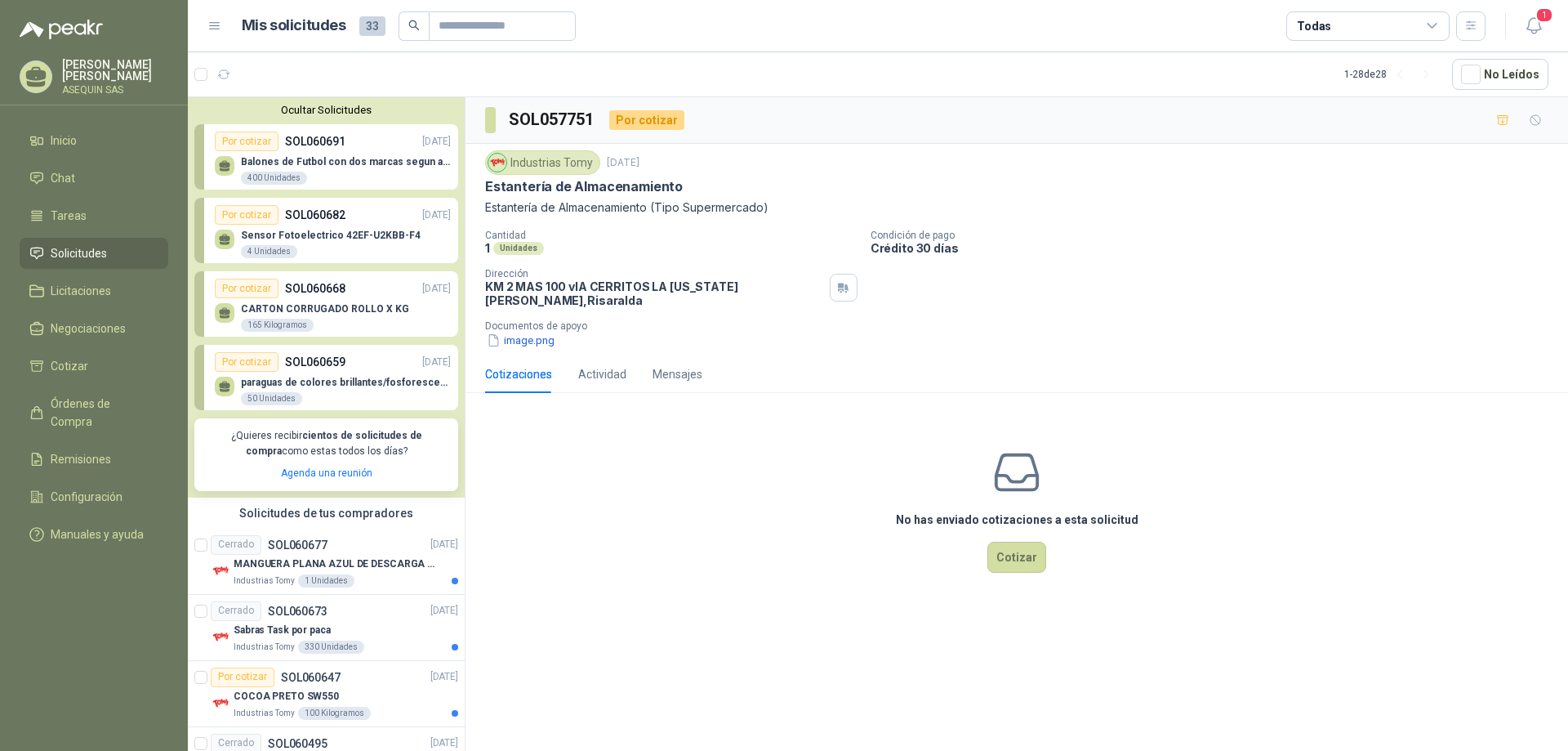
click at [252, 143] on div "Por cotizar" at bounding box center [246, 141] width 63 height 20
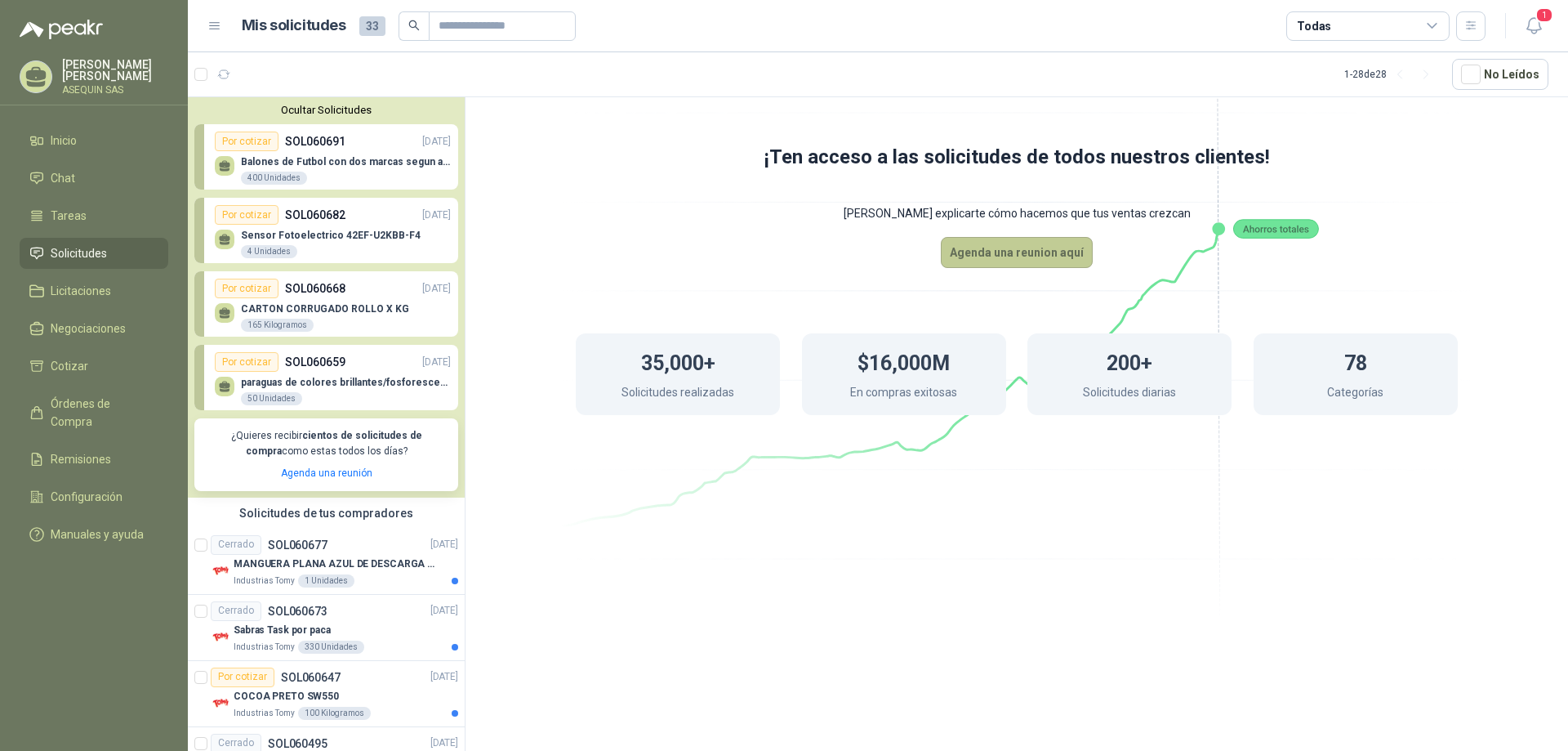
click at [1020, 256] on button "Agenda una reunion aquí" at bounding box center [1016, 253] width 152 height 31
click at [308, 473] on link "Agenda una reunión" at bounding box center [326, 473] width 91 height 11
